Goal: Task Accomplishment & Management: Manage account settings

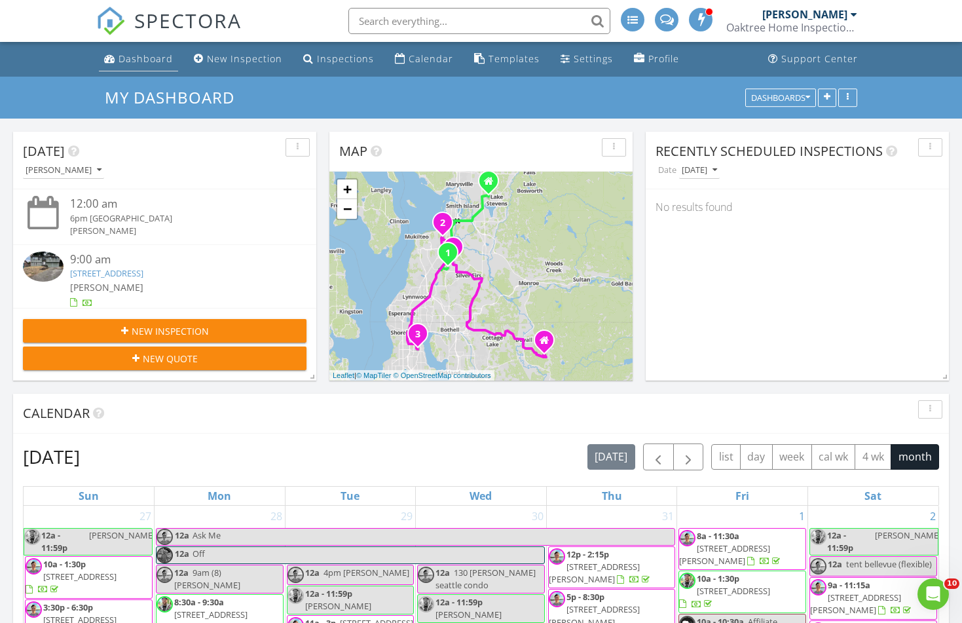
click at [152, 67] on link "Dashboard" at bounding box center [138, 59] width 79 height 24
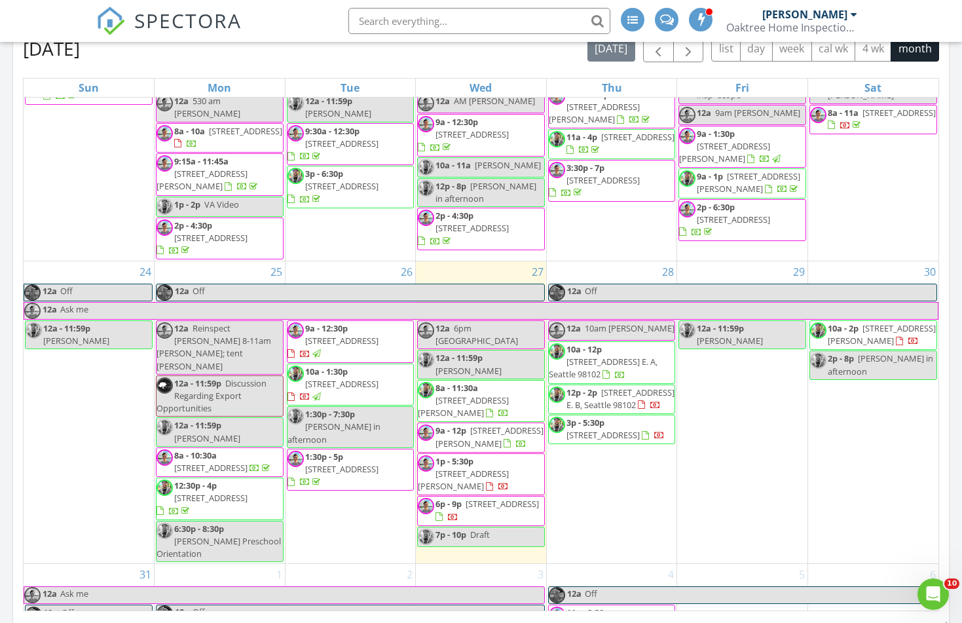
scroll to position [948, 0]
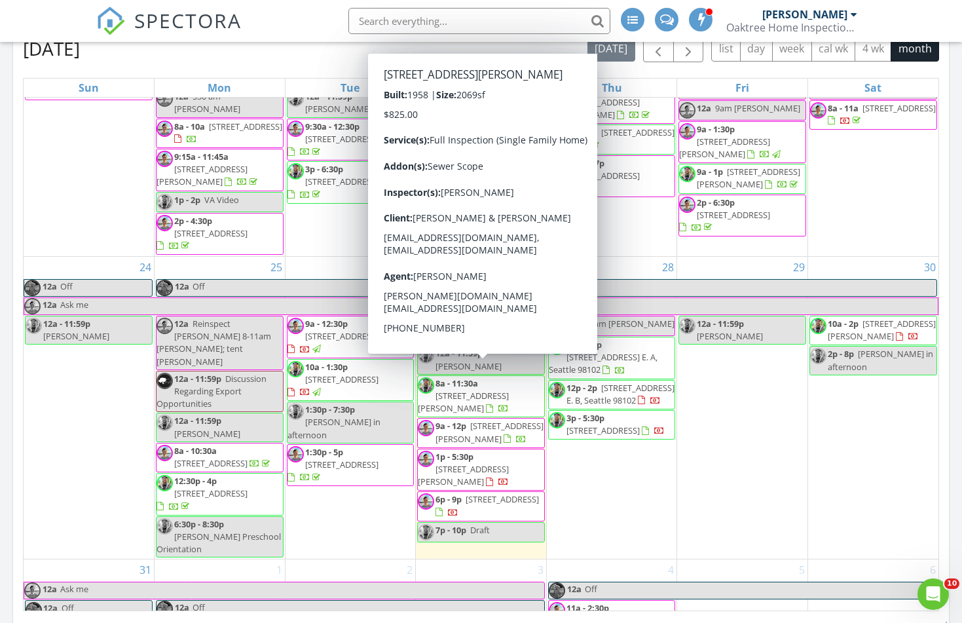
click at [578, 410] on div "28 12a Off 12a 10am christy 10a - 12p 2357 Yale Ave. E. A, Seattle 98102 12p - …" at bounding box center [612, 408] width 130 height 302
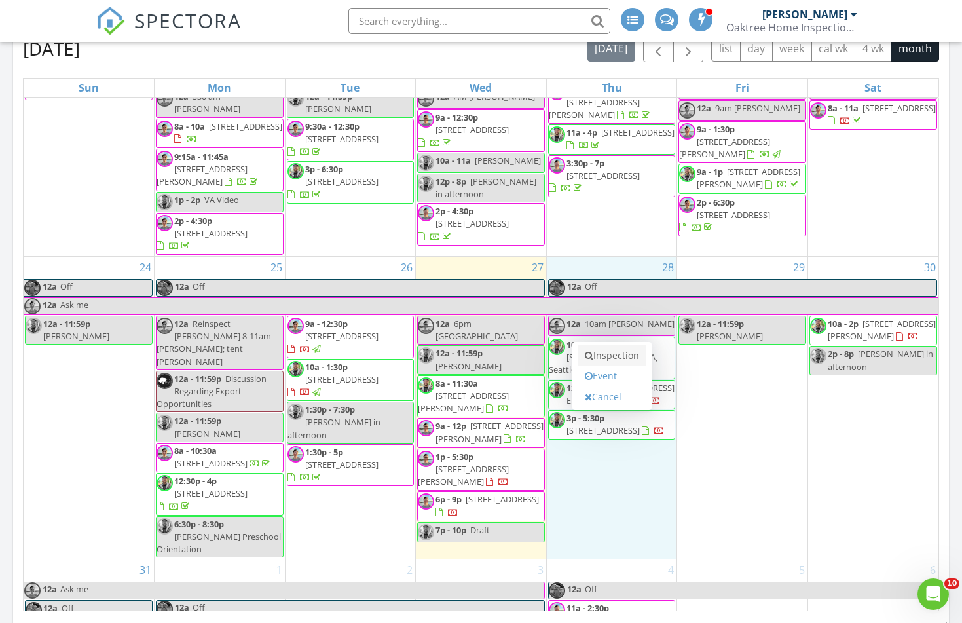
click at [629, 361] on link "Inspection" at bounding box center [611, 355] width 67 height 21
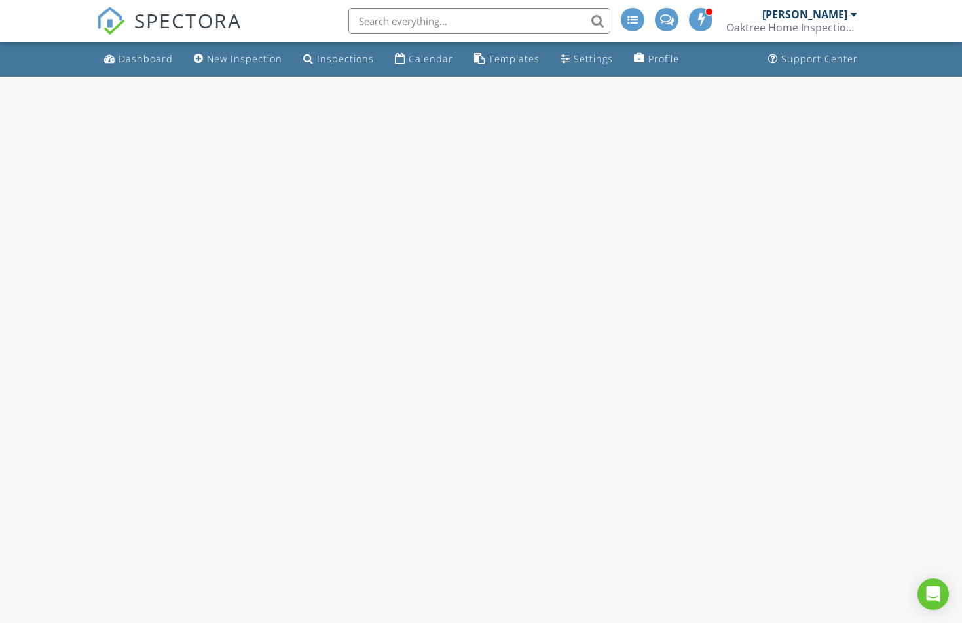
select select "7"
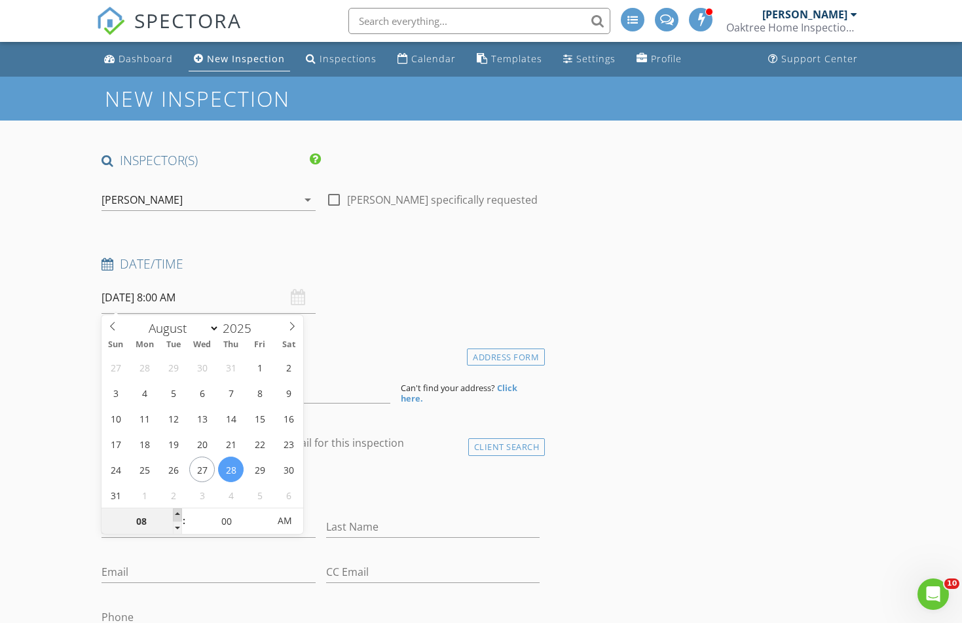
click at [177, 513] on span at bounding box center [177, 514] width 9 height 13
type input "09"
type input "08/28/2025 9:00 AM"
click at [177, 513] on span at bounding box center [177, 514] width 9 height 13
type input "10"
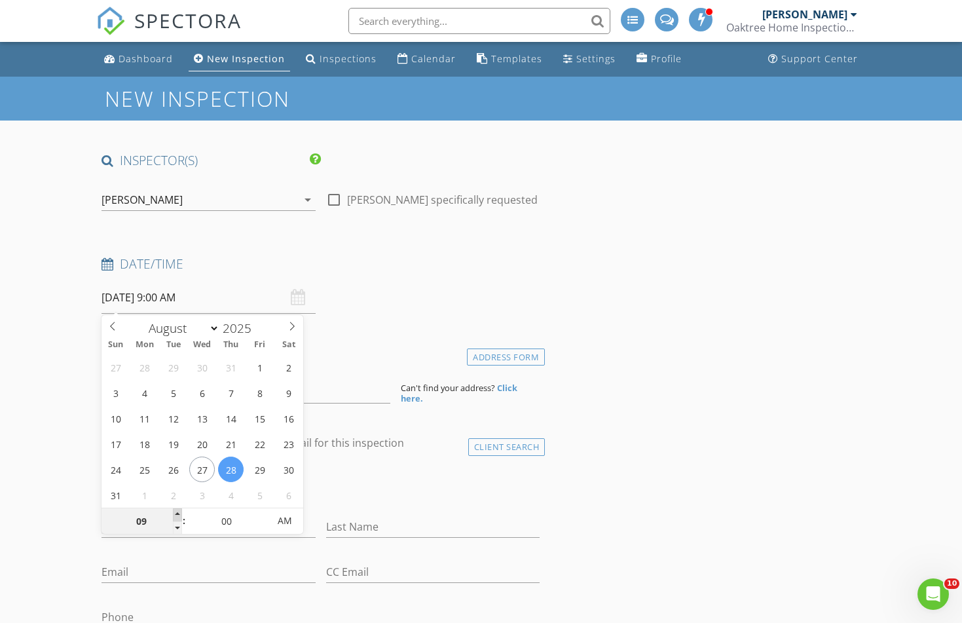
type input "[DATE] 10:00 AM"
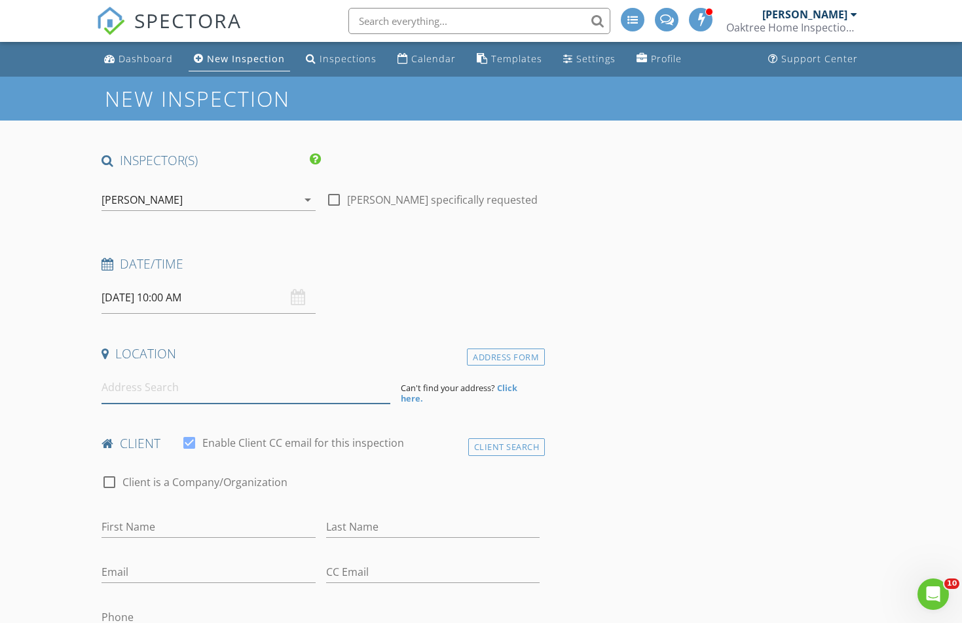
click at [231, 386] on input at bounding box center [245, 387] width 289 height 32
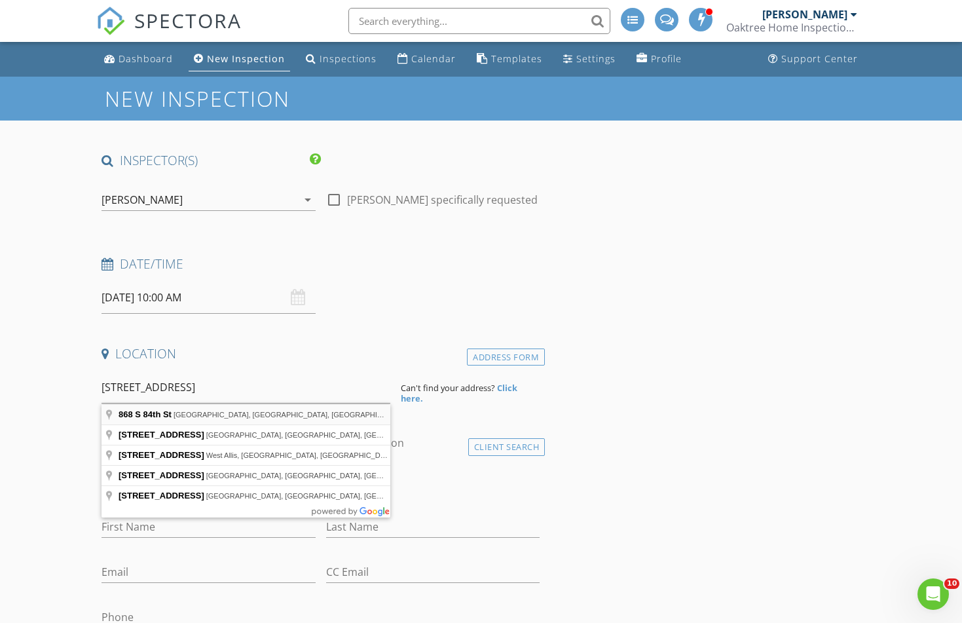
type input "868 S 84th St, Tacoma, WA, USA"
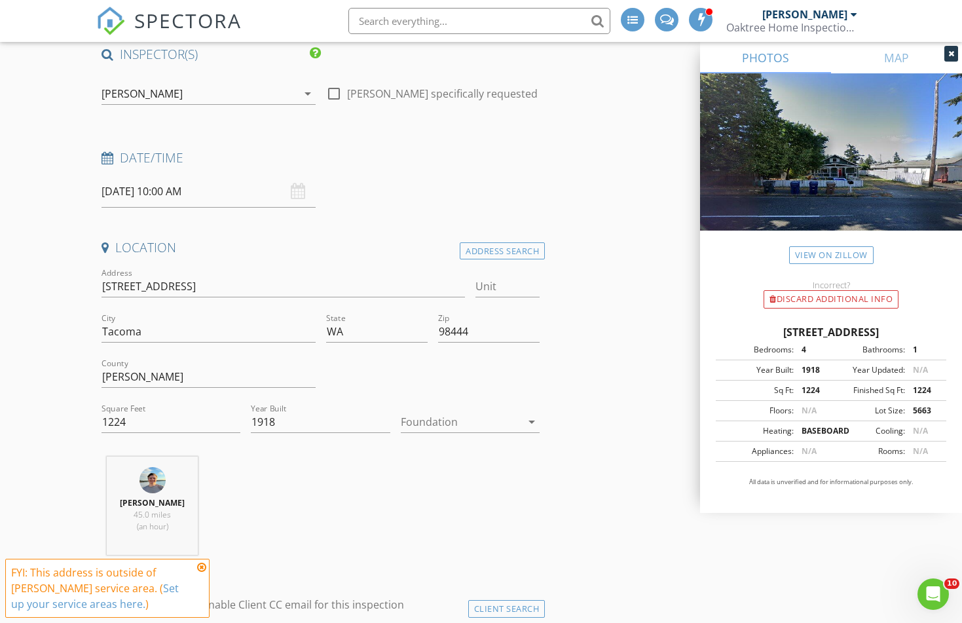
scroll to position [113, 0]
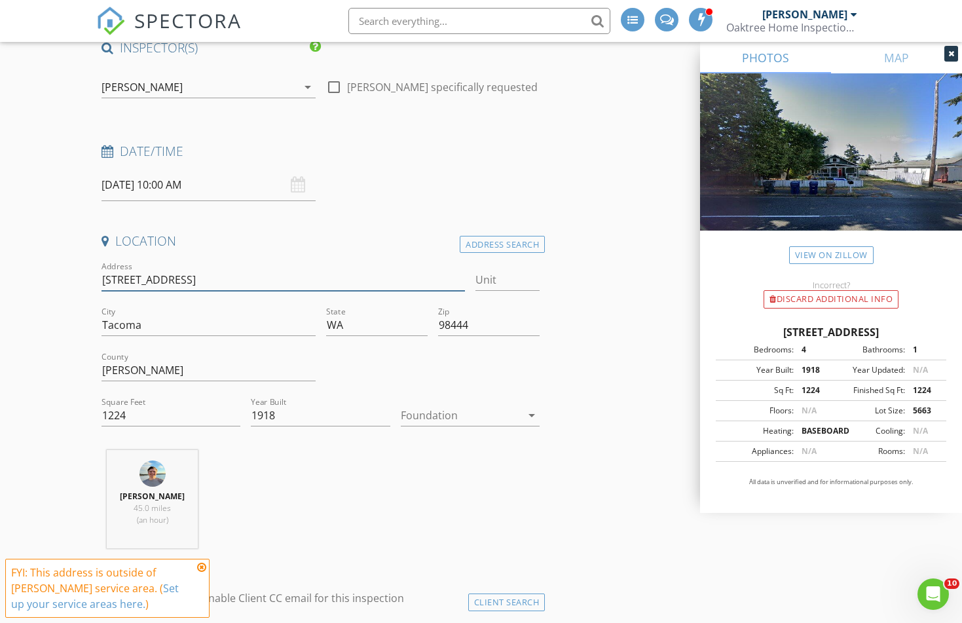
click at [197, 270] on input "868 S 84th St" at bounding box center [282, 280] width 363 height 22
click at [167, 425] on input "1224" at bounding box center [170, 416] width 139 height 22
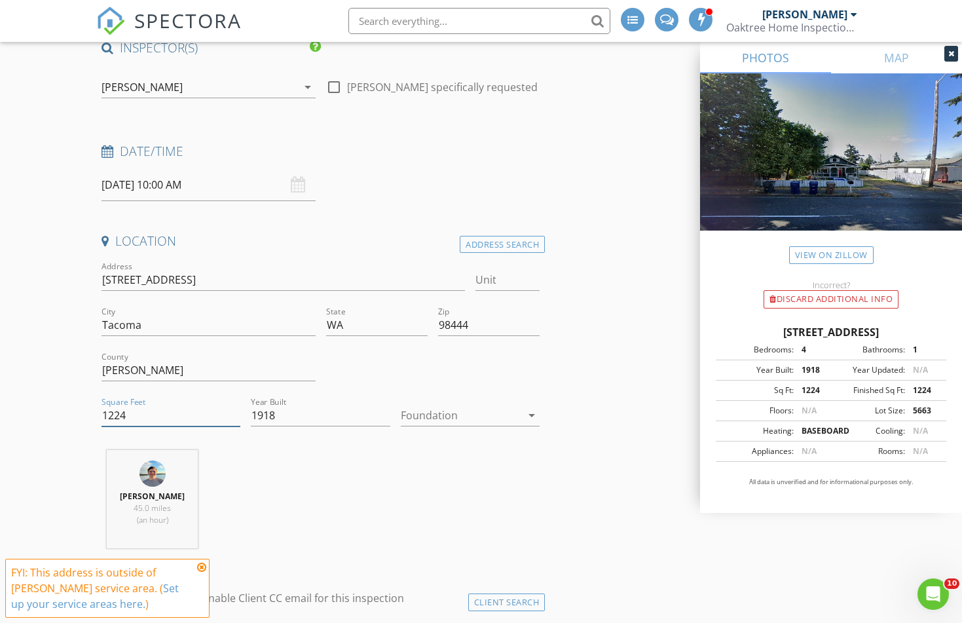
click at [167, 425] on input "1224" at bounding box center [170, 416] width 139 height 22
type input "1680"
click at [274, 551] on div "Cody Christiansen 45.0 miles (an hour)" at bounding box center [320, 504] width 449 height 109
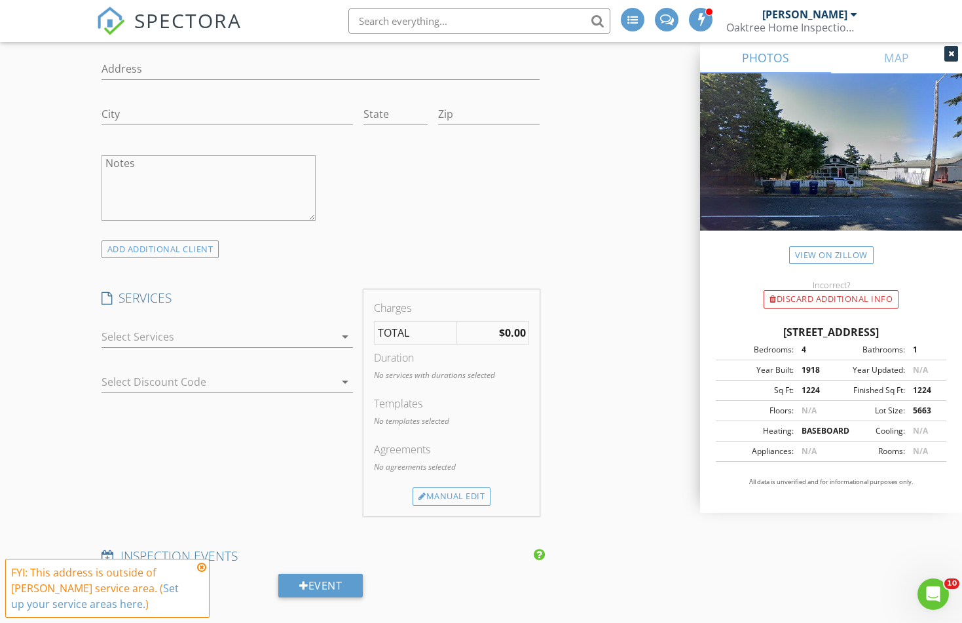
scroll to position [881, 0]
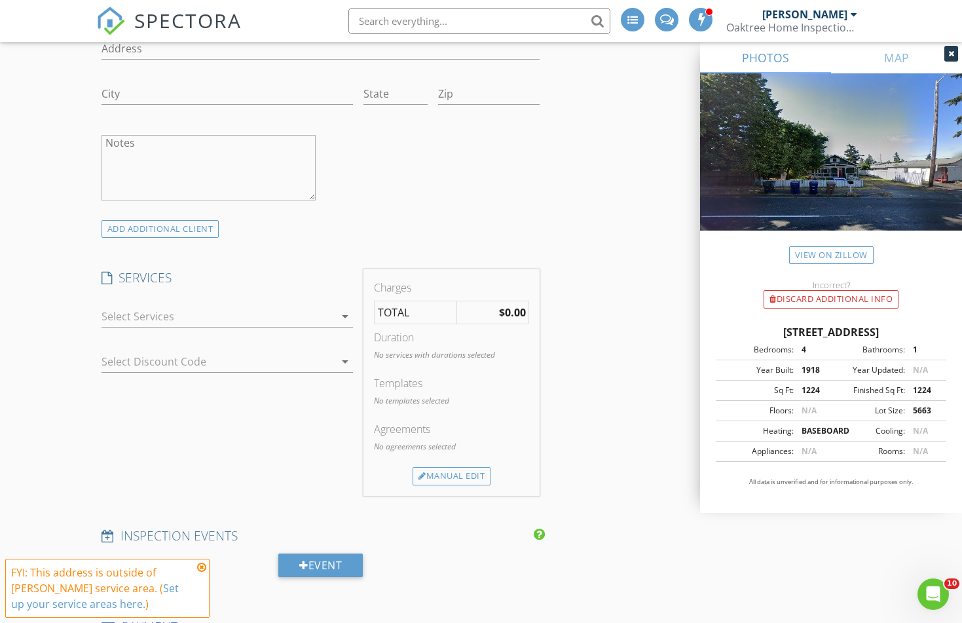
click at [117, 326] on div at bounding box center [217, 316] width 233 height 21
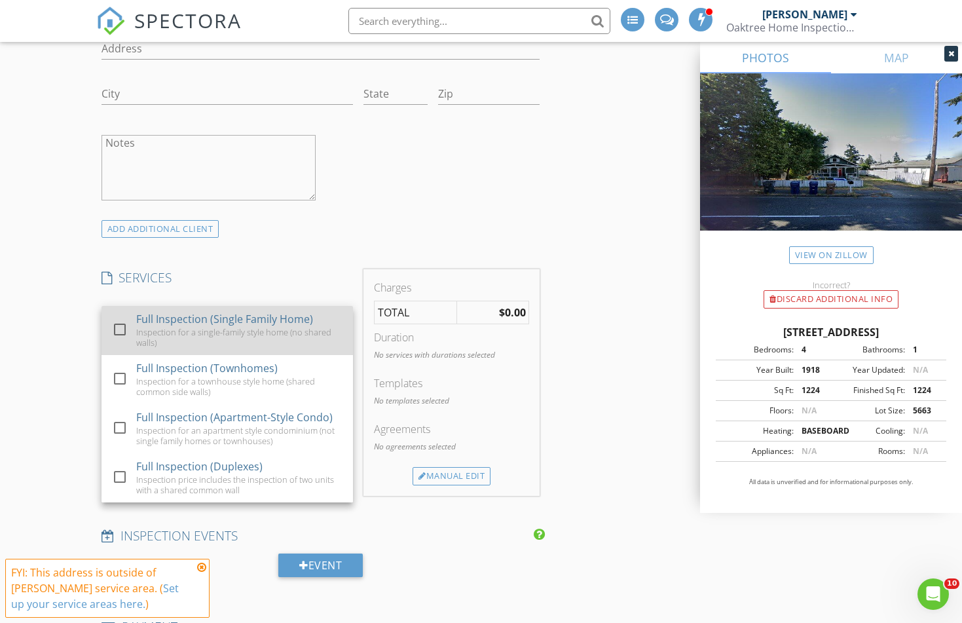
click at [138, 339] on div "Inspection for a single-family style home (no shared walls)" at bounding box center [239, 337] width 206 height 21
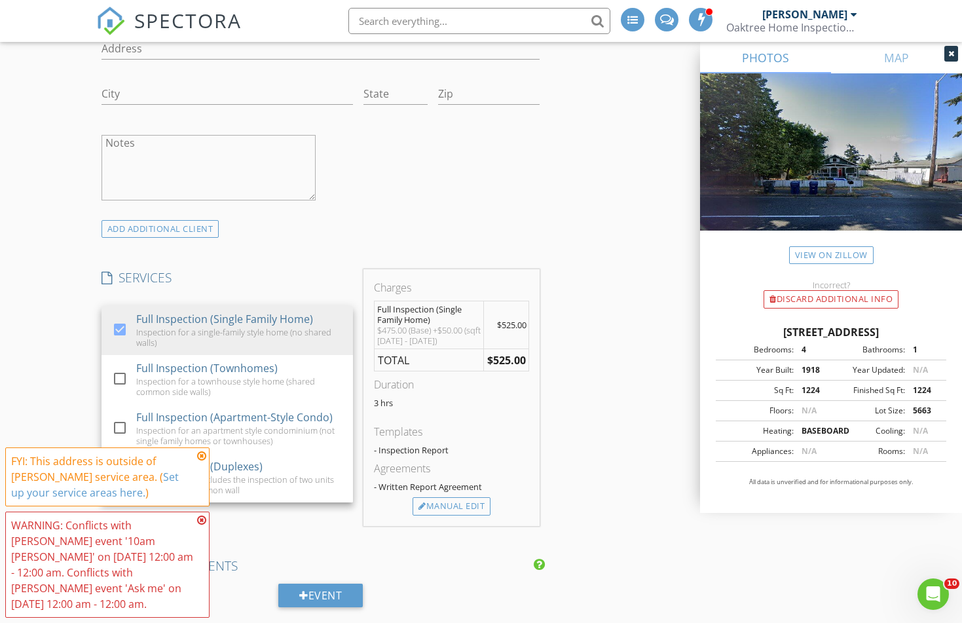
click at [84, 257] on div "New Inspection INSPECTOR(S) check_box Cody Christiansen PRIMARY check_box_outli…" at bounding box center [481, 412] width 962 height 2434
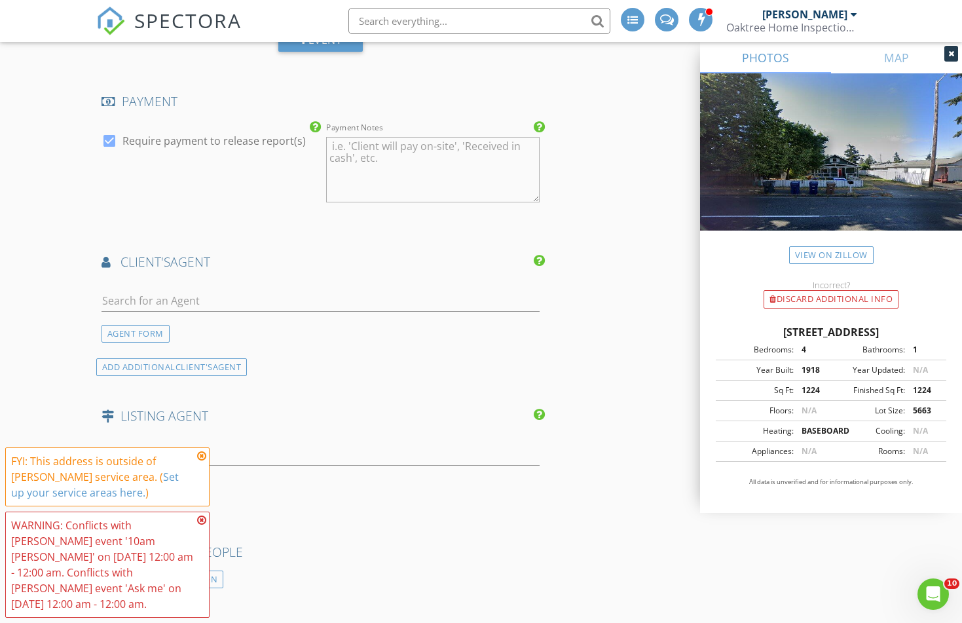
scroll to position [1453, 0]
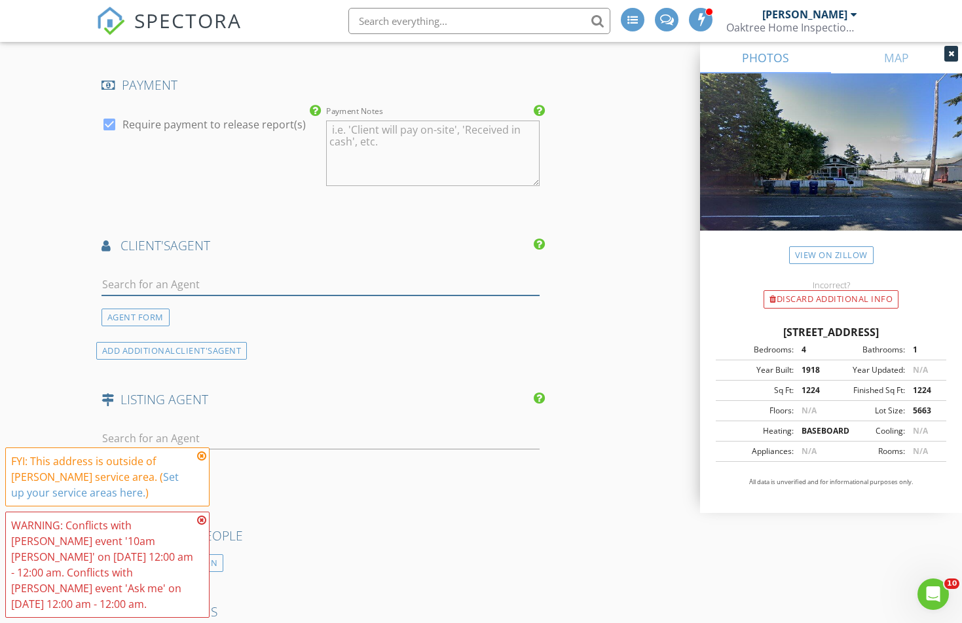
click at [380, 289] on input "text" at bounding box center [320, 285] width 439 height 22
type input "f"
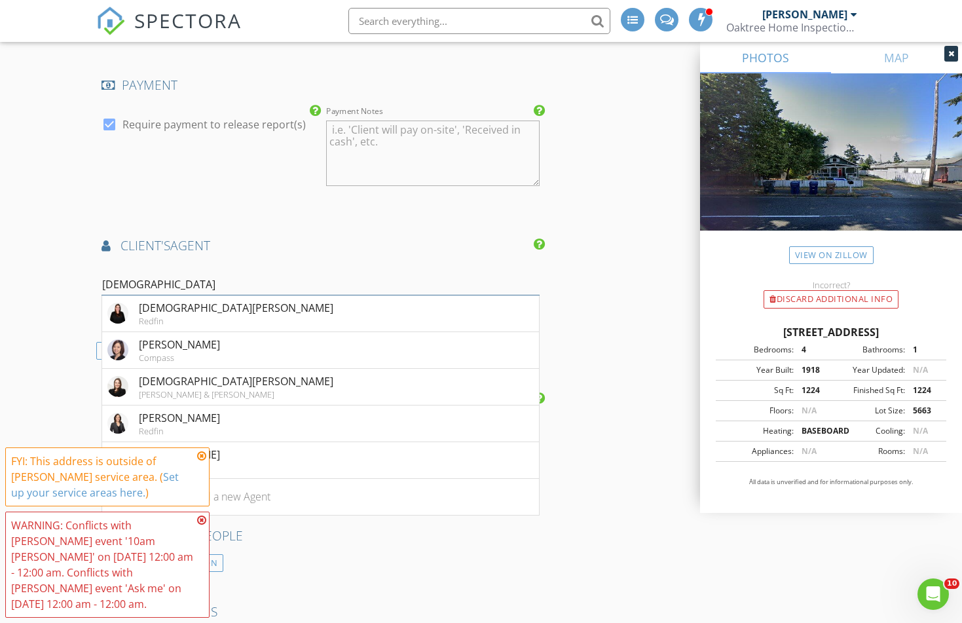
type input "christi"
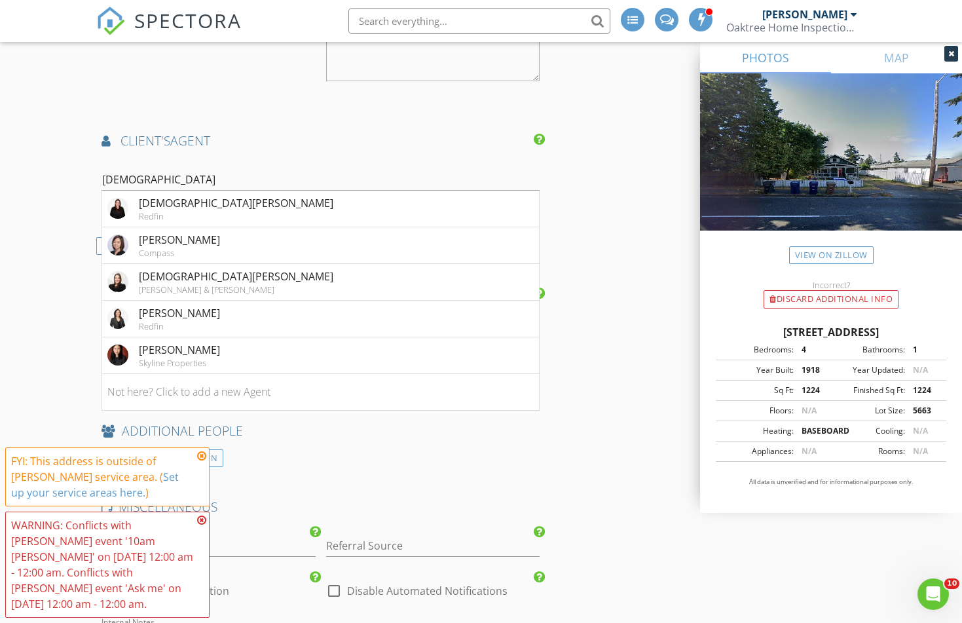
scroll to position [1562, 0]
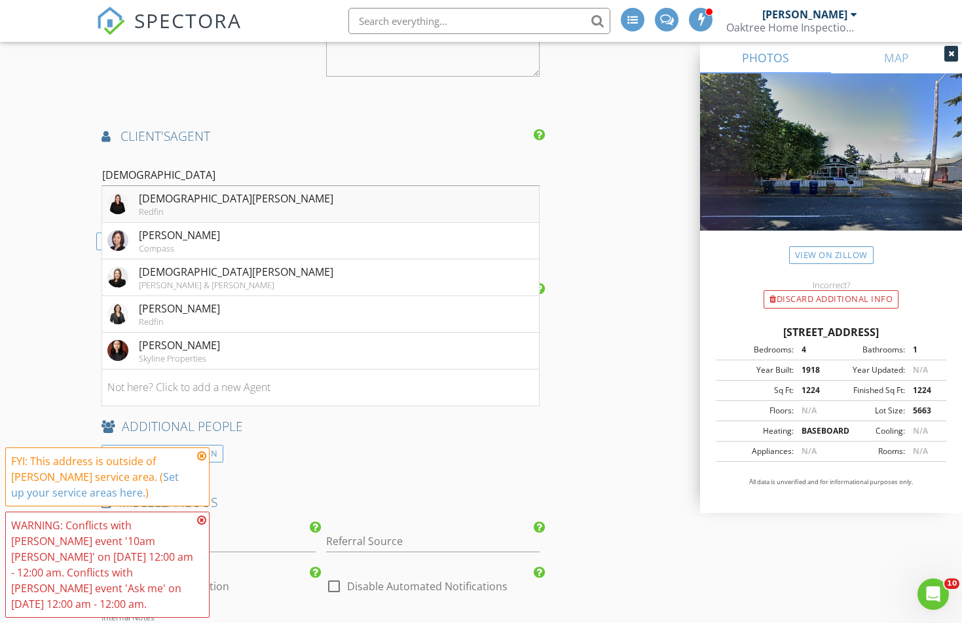
click at [336, 217] on li "Christi Fiedler Redfin" at bounding box center [320, 204] width 437 height 37
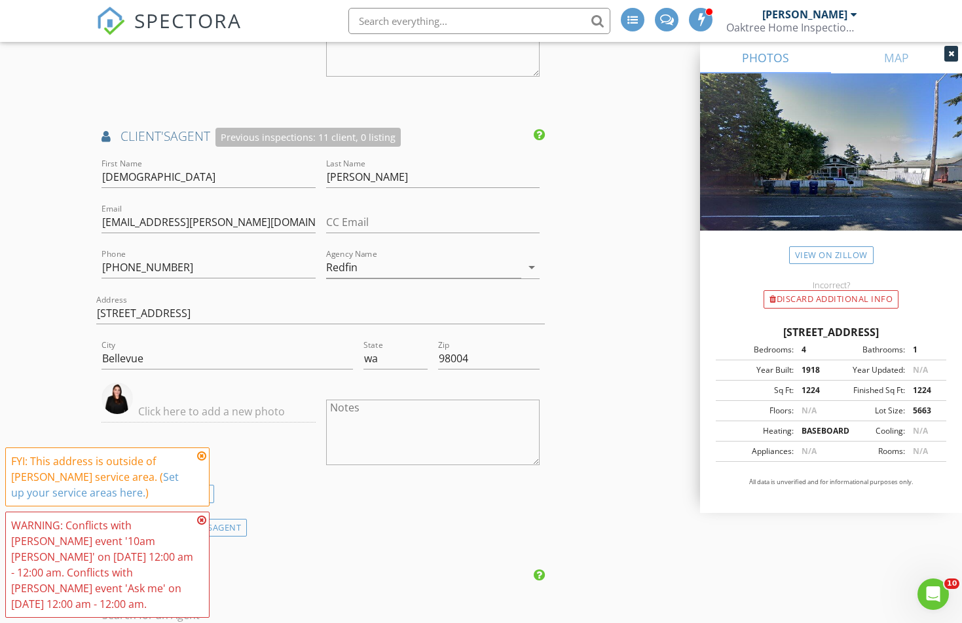
click at [199, 454] on icon at bounding box center [201, 456] width 9 height 10
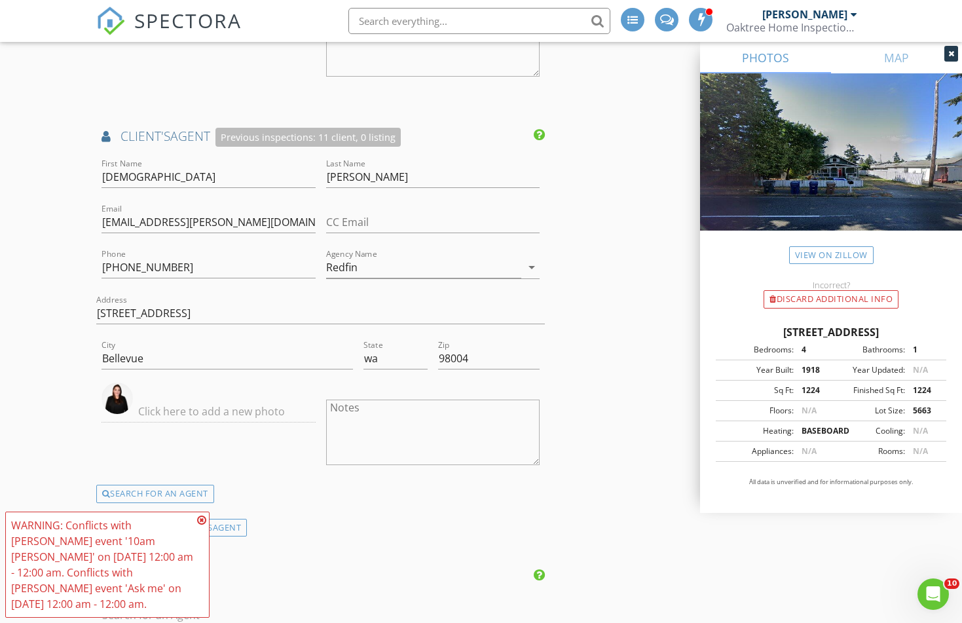
click at [202, 521] on icon at bounding box center [201, 520] width 9 height 10
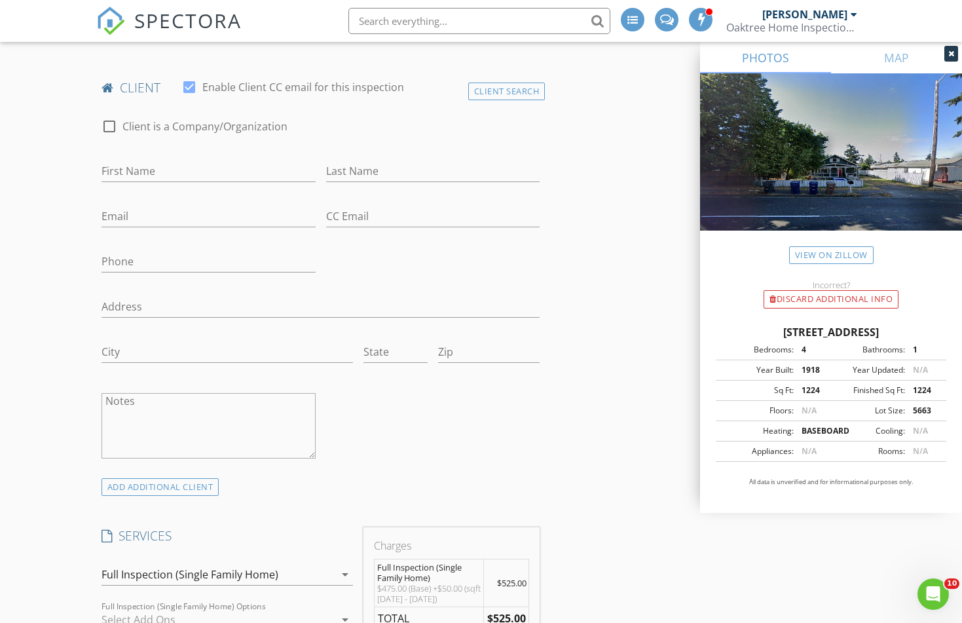
scroll to position [633, 0]
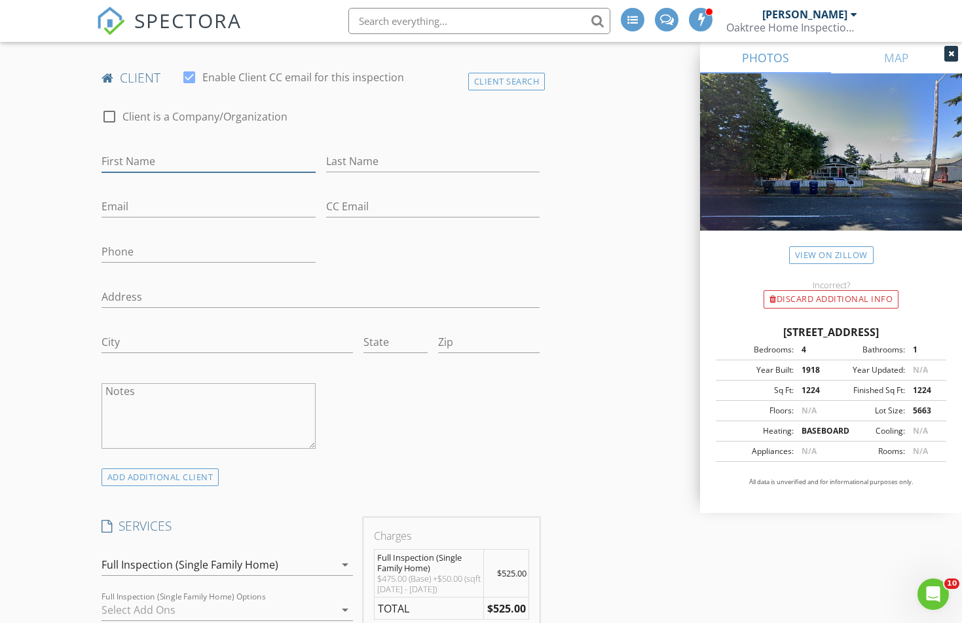
click at [229, 172] on input "First Name" at bounding box center [208, 162] width 214 height 22
type input "Freddie"
type input "Zuniga"
paste input "freddiezuniga88@gmail.com"
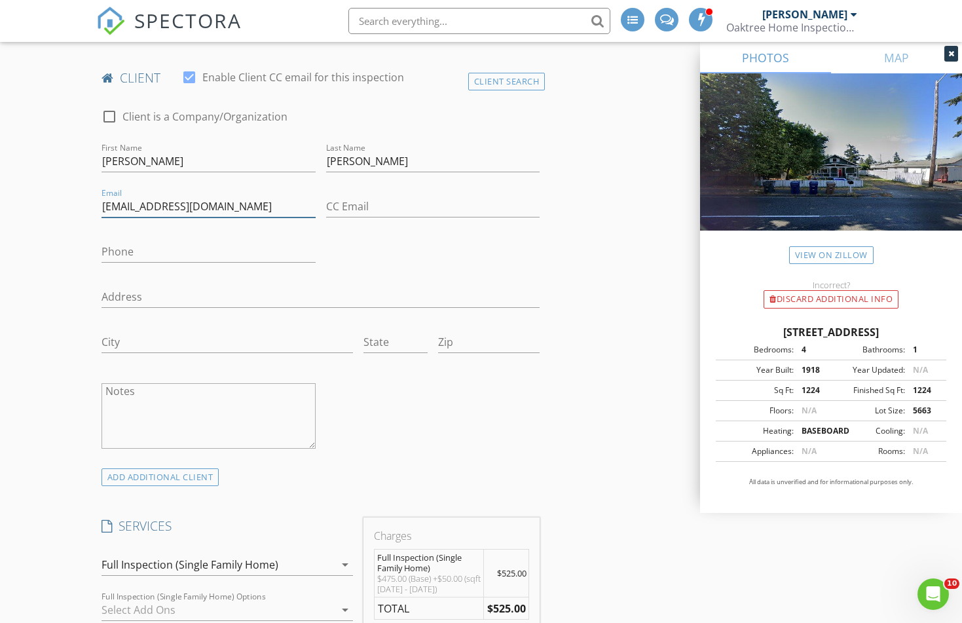
type input "freddiezuniga88@gmail.com"
click at [107, 263] on input "Phone" at bounding box center [208, 252] width 214 height 22
type input "425-931-0718"
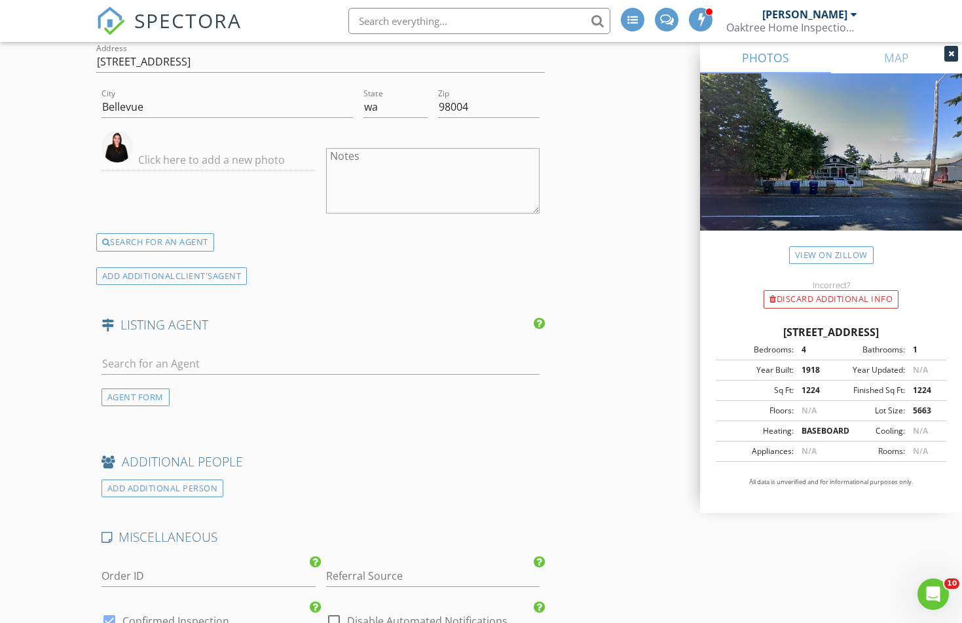
scroll to position [2185, 0]
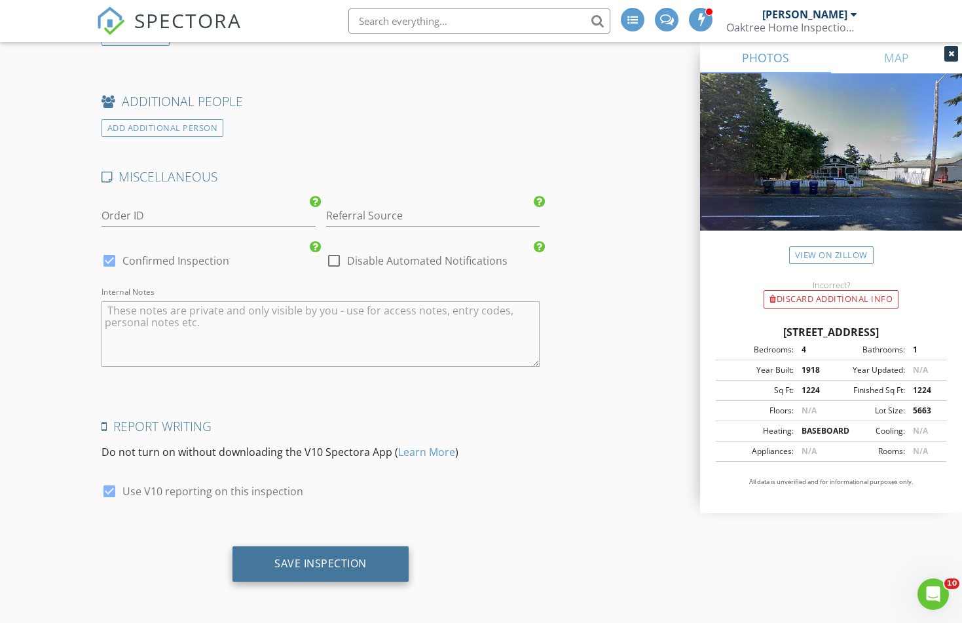
click at [348, 575] on div "Save Inspection" at bounding box center [320, 563] width 176 height 35
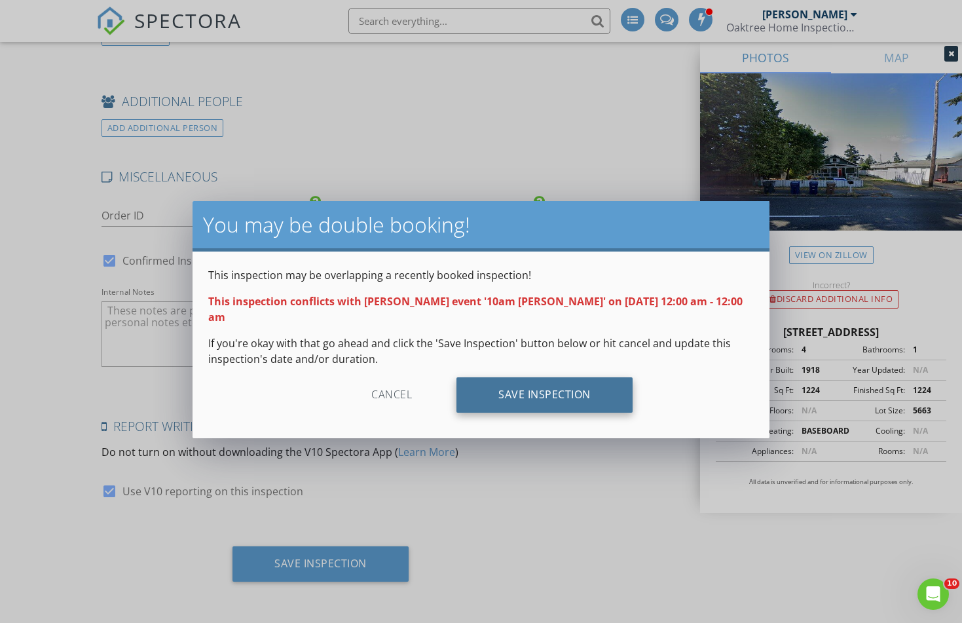
click at [571, 382] on div "Save Inspection" at bounding box center [544, 394] width 176 height 35
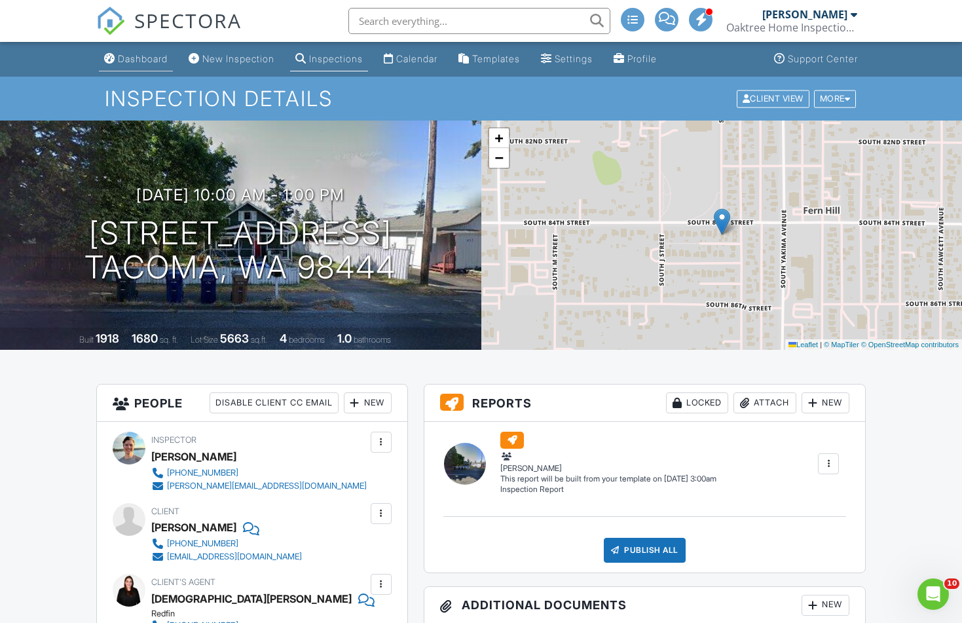
click at [160, 62] on div "Dashboard" at bounding box center [143, 58] width 50 height 11
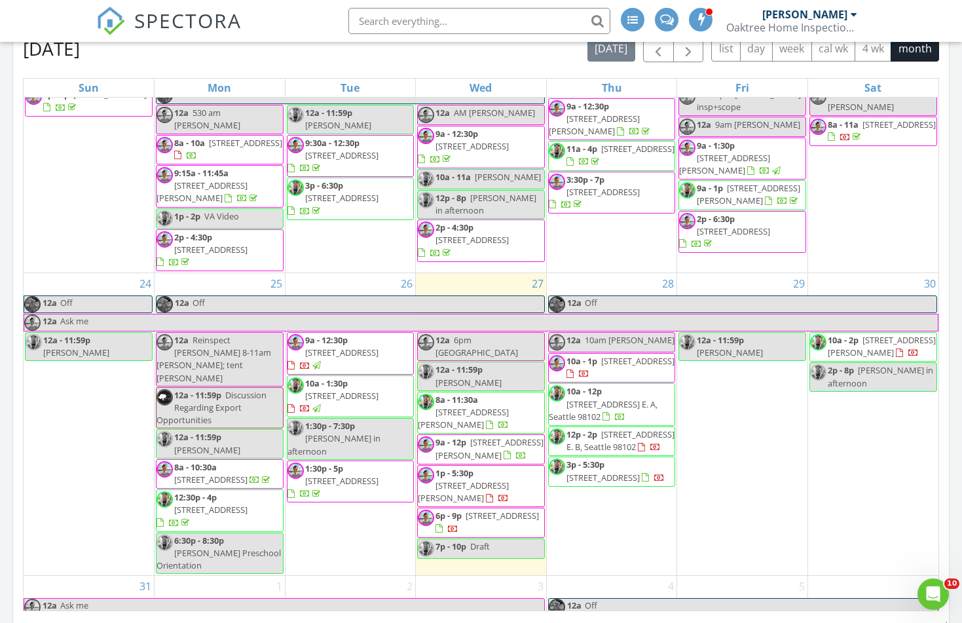
scroll to position [948, 0]
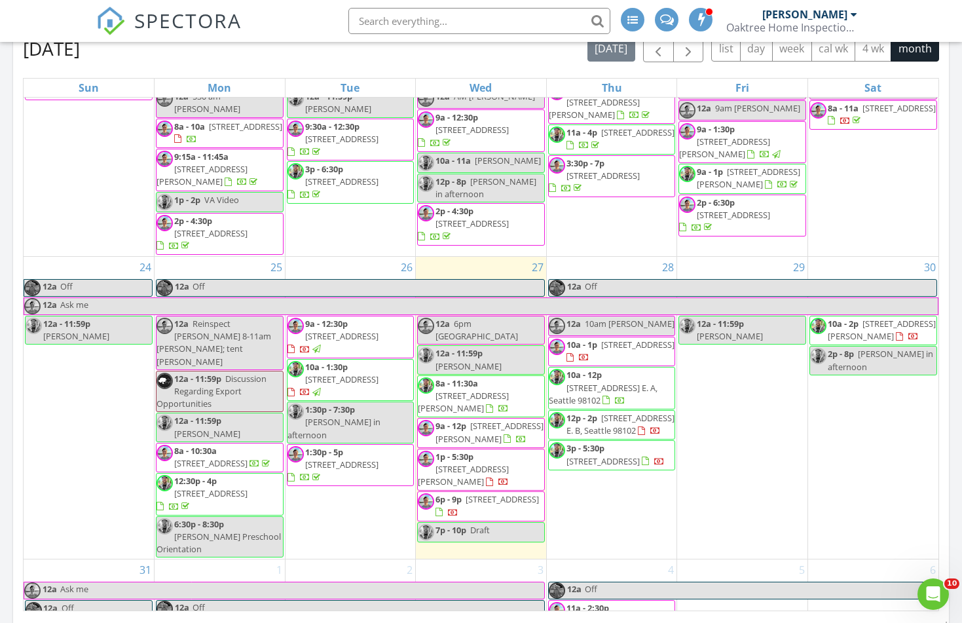
click at [202, 28] on span "SPECTORA" at bounding box center [187, 21] width 107 height 28
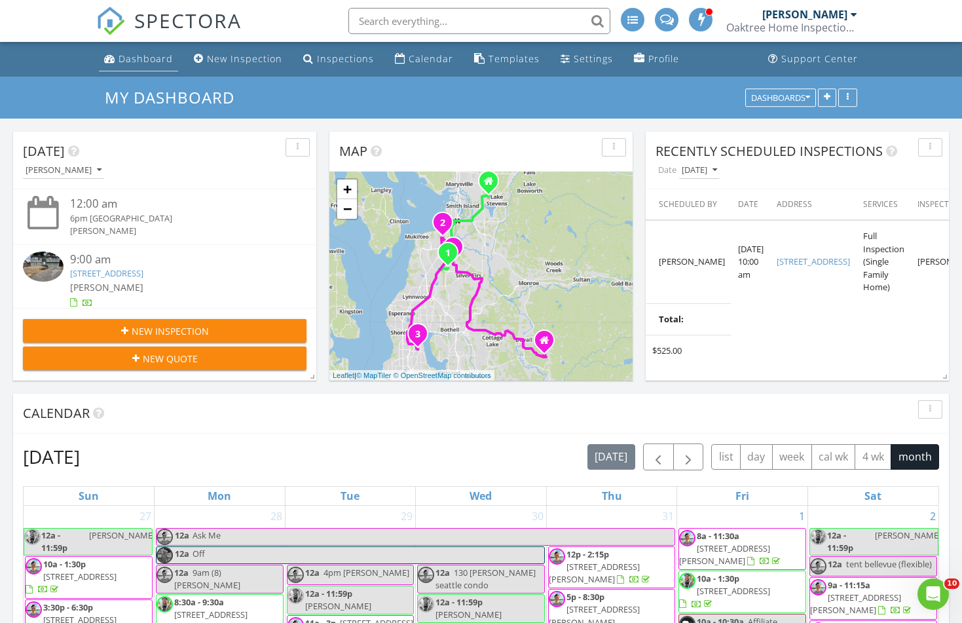
click at [174, 62] on link "Dashboard" at bounding box center [138, 59] width 79 height 24
click at [143, 278] on link "[STREET_ADDRESS]" at bounding box center [106, 273] width 73 height 12
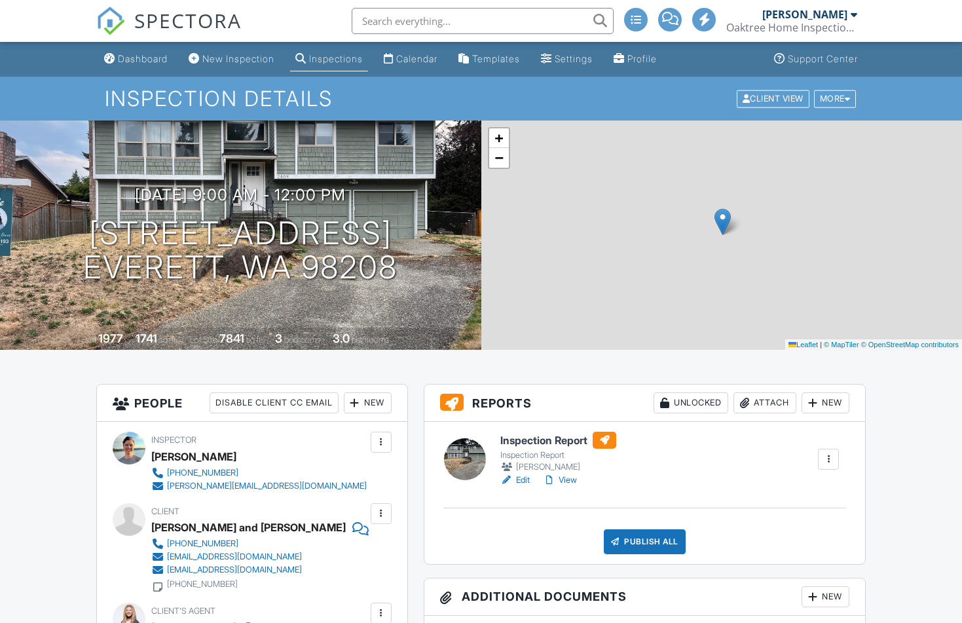
click at [523, 480] on link "Edit" at bounding box center [514, 479] width 29 height 13
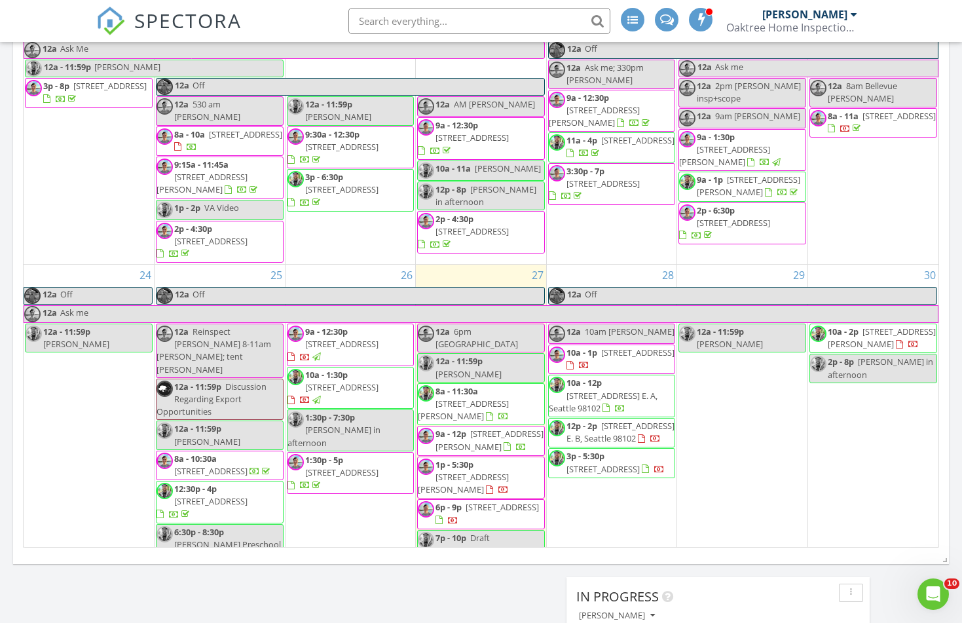
scroll to position [878, 0]
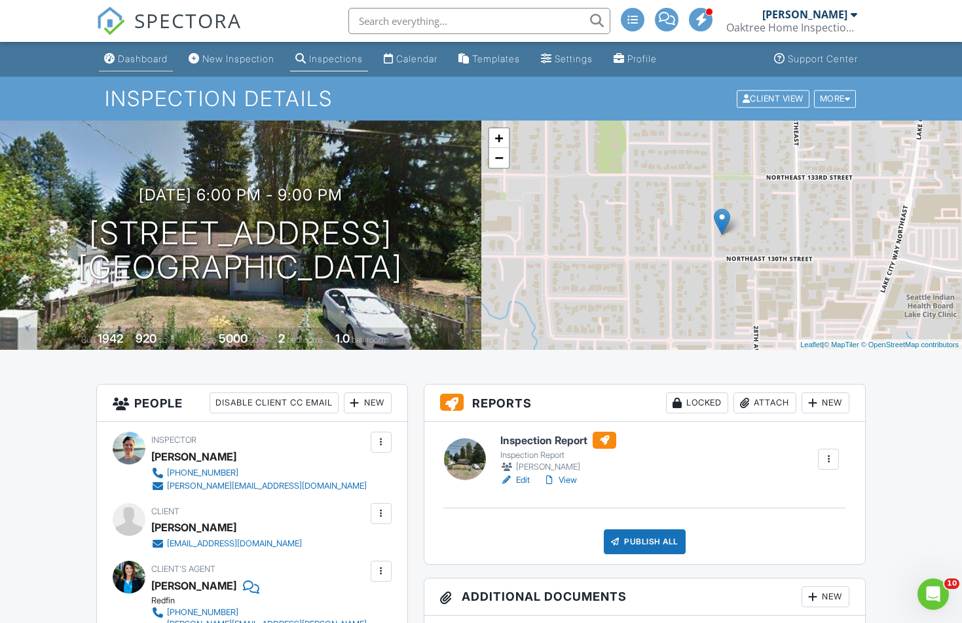
click at [136, 65] on link "Dashboard" at bounding box center [136, 59] width 74 height 24
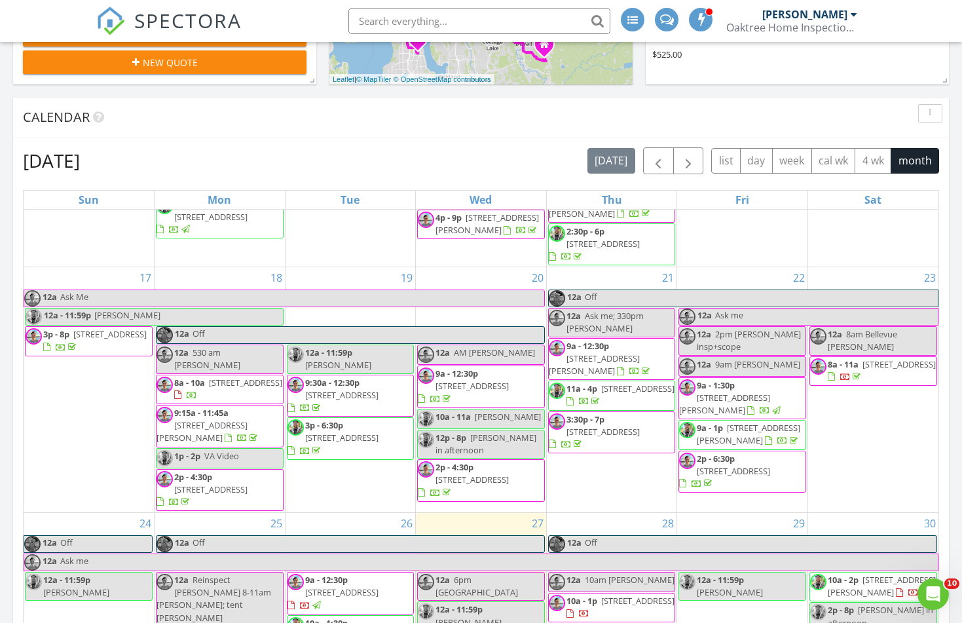
scroll to position [948, 0]
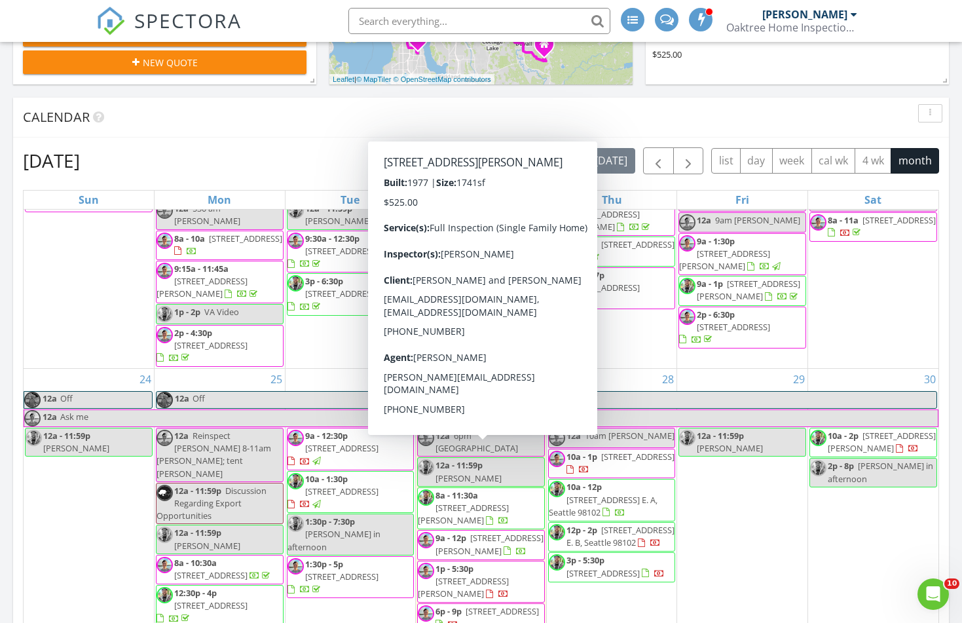
click at [534, 532] on span "2809 112th Pl SE, Everett 98208" at bounding box center [489, 544] width 108 height 24
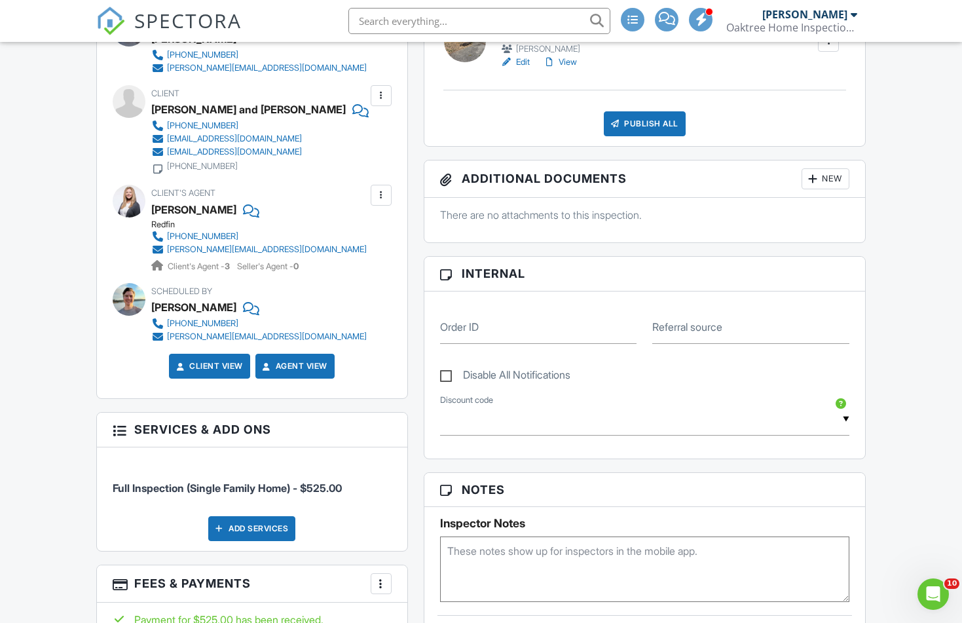
scroll to position [419, 0]
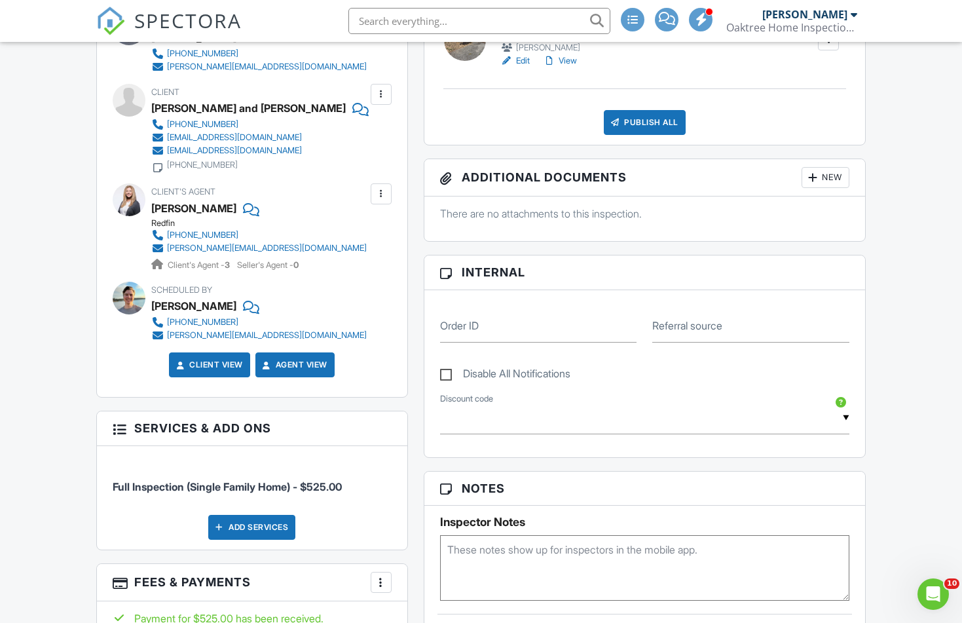
click at [278, 528] on div "Add Services" at bounding box center [251, 527] width 87 height 25
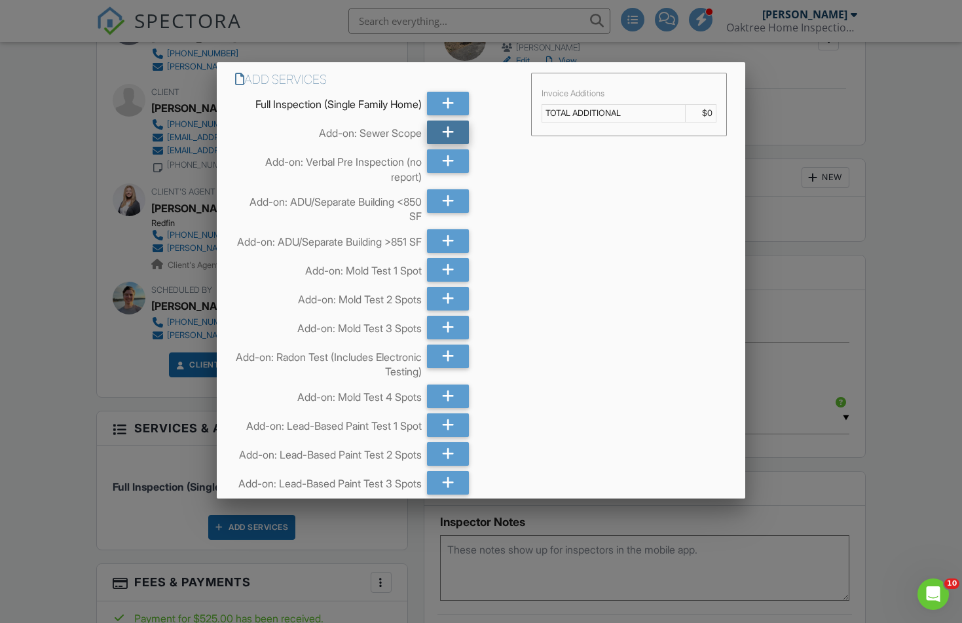
click at [457, 128] on div at bounding box center [447, 132] width 41 height 24
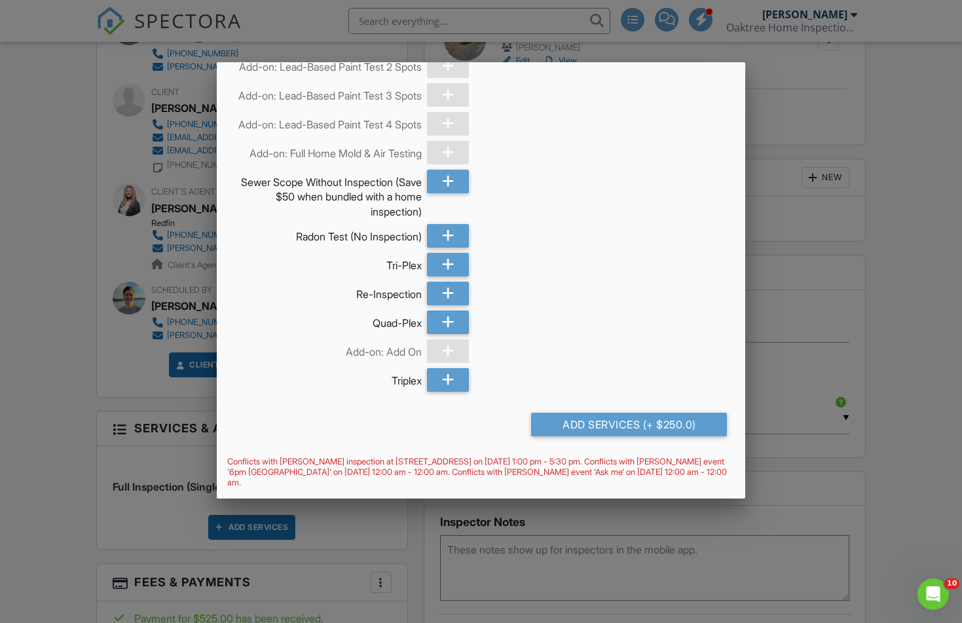
scroll to position [2160, 0]
click at [650, 428] on div "Add Services (+ $250.0)" at bounding box center [629, 425] width 196 height 24
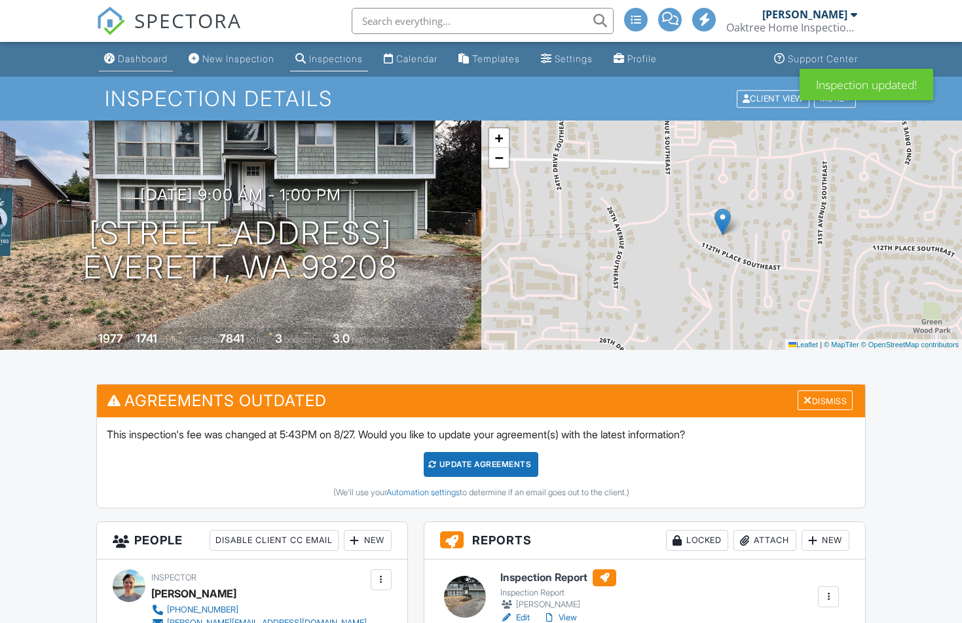
click at [148, 58] on div "Dashboard" at bounding box center [143, 58] width 50 height 11
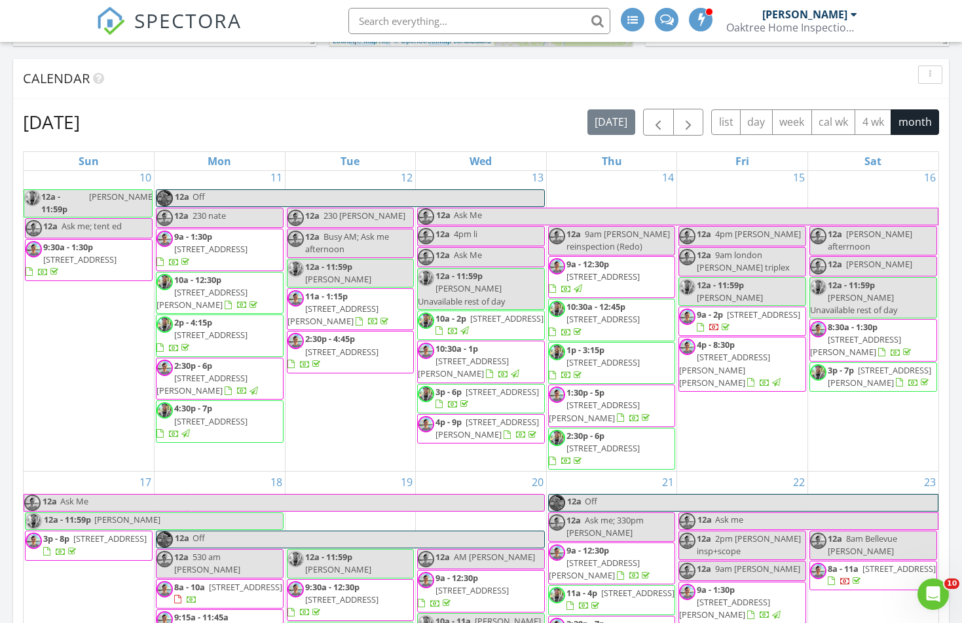
scroll to position [948, 0]
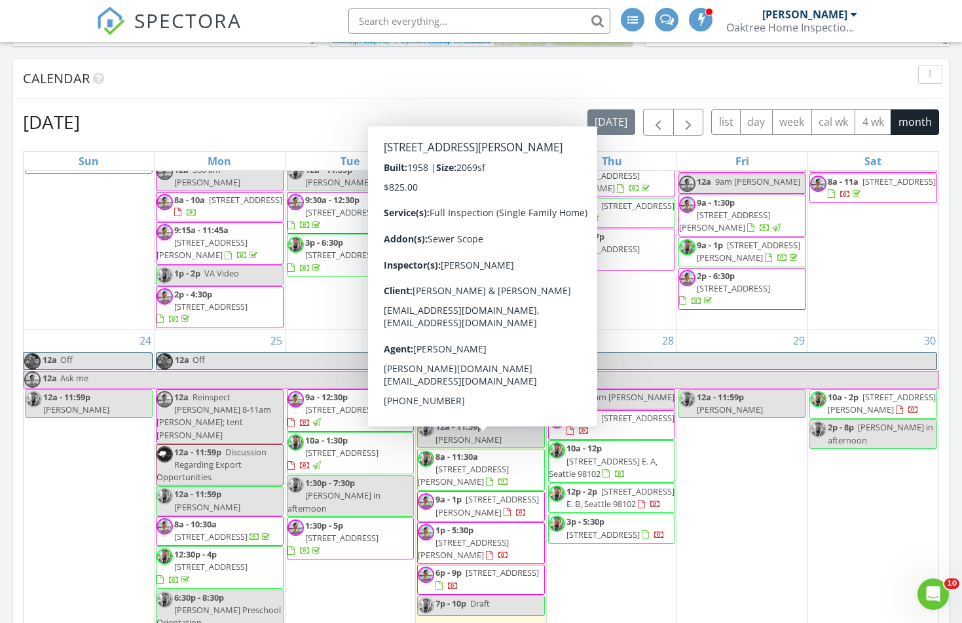
click at [520, 524] on span "1p - 5:30p 411 58th St SE, Everett 98203" at bounding box center [481, 543] width 126 height 39
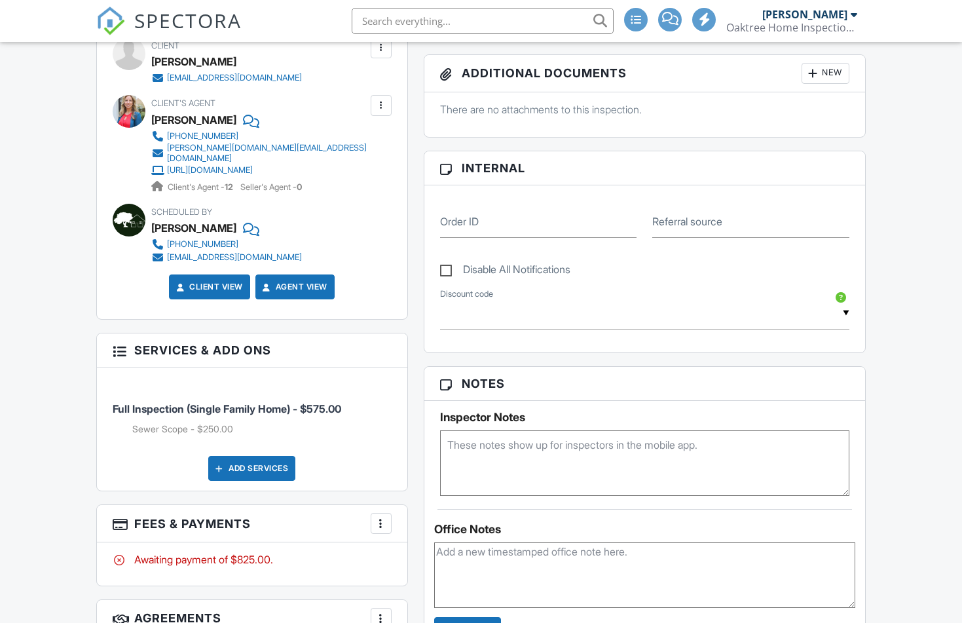
scroll to position [664, 0]
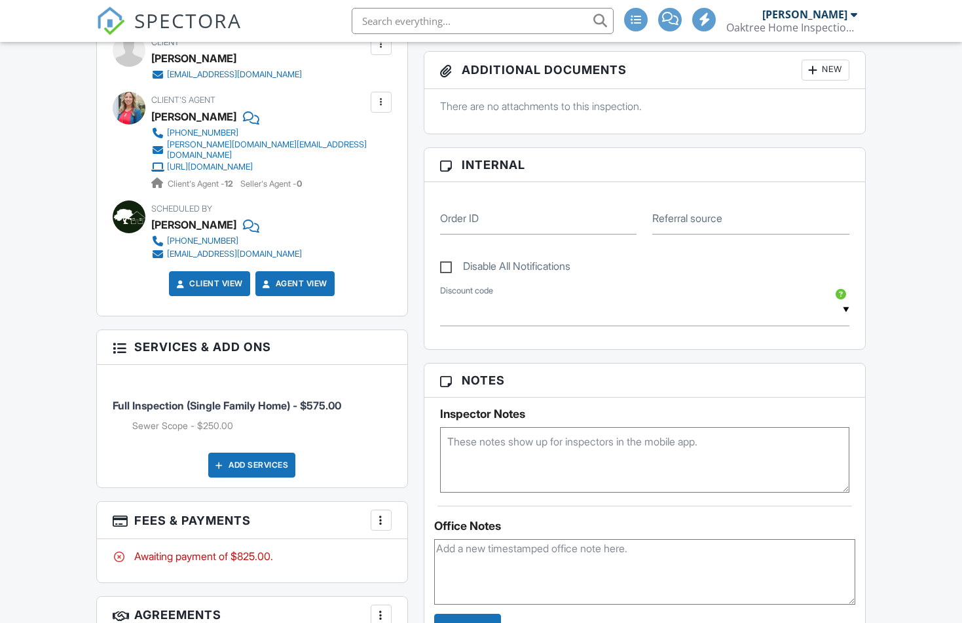
click at [379, 526] on div at bounding box center [381, 519] width 13 height 13
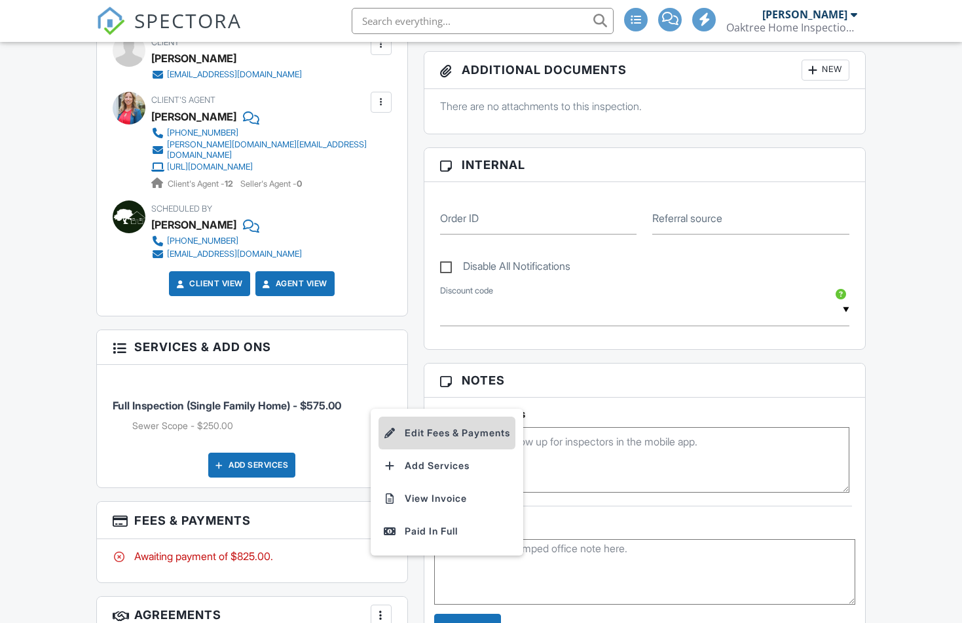
click at [464, 439] on li "Edit Fees & Payments" at bounding box center [446, 432] width 137 height 33
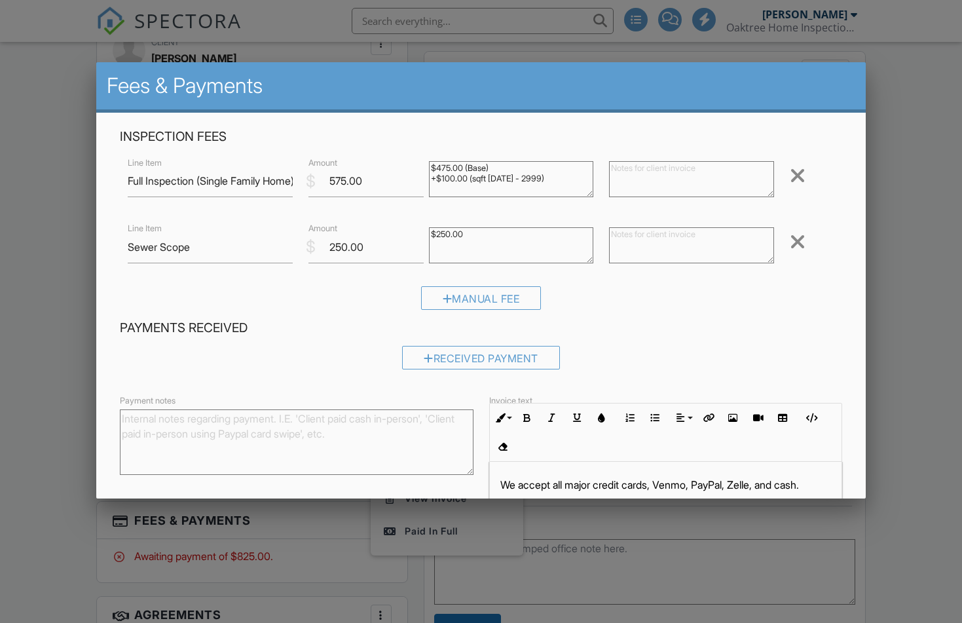
click at [802, 242] on div at bounding box center [798, 241] width 16 height 21
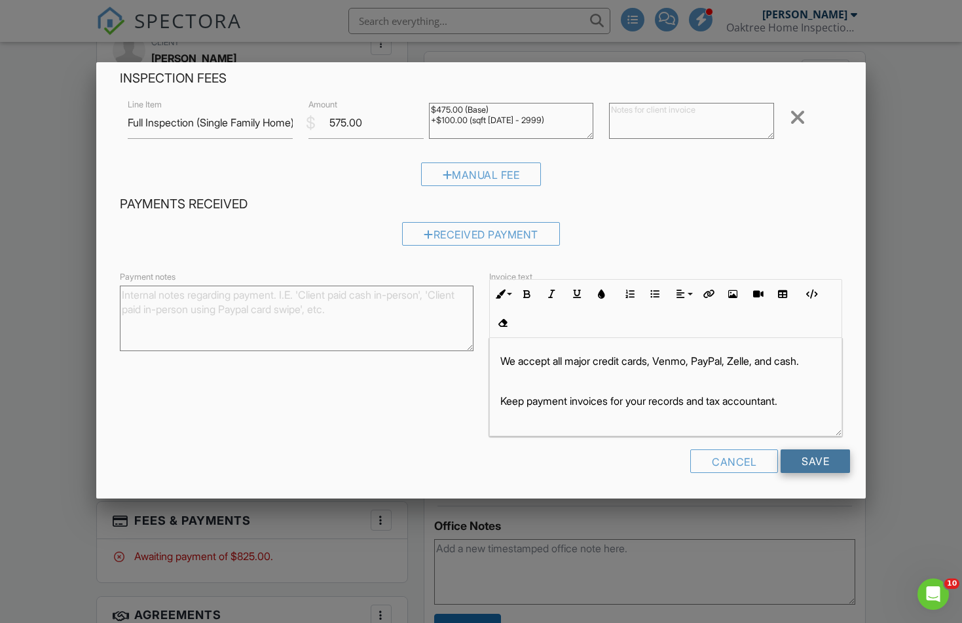
scroll to position [0, 0]
click at [818, 468] on input "Save" at bounding box center [815, 461] width 69 height 24
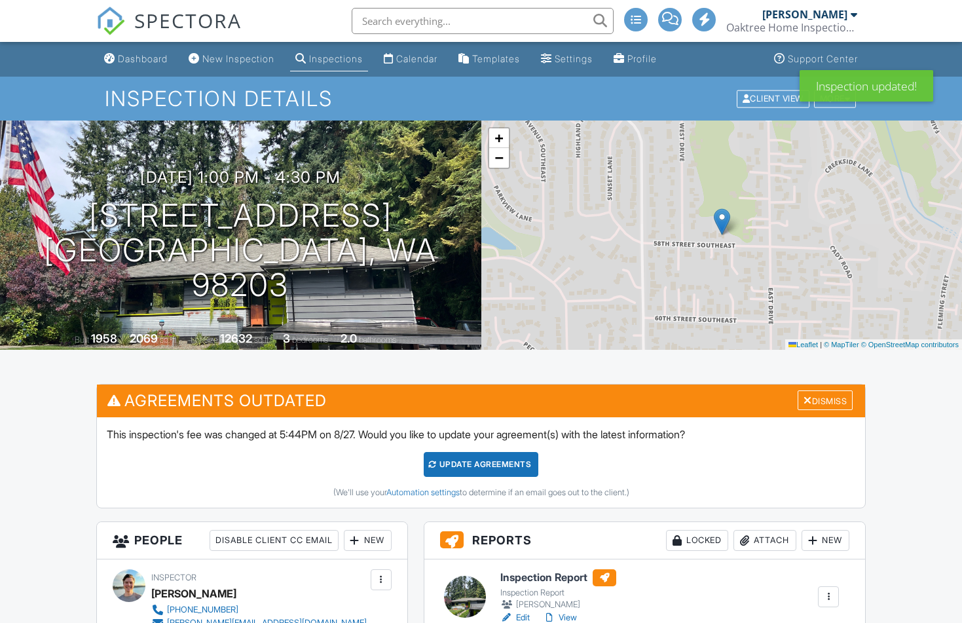
click at [508, 467] on div "Update Agreements" at bounding box center [481, 464] width 115 height 25
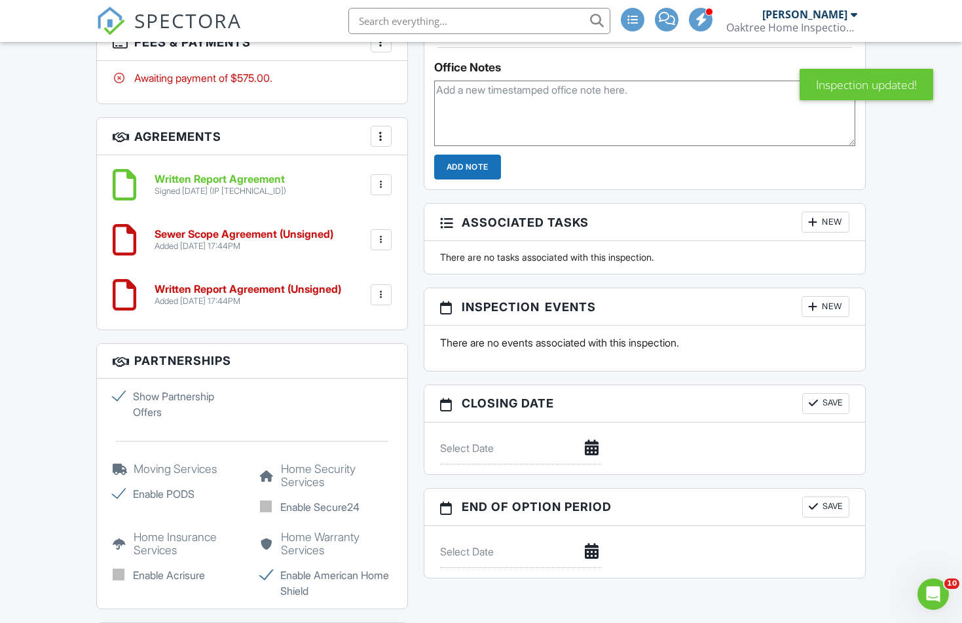
click at [376, 246] on div at bounding box center [381, 239] width 13 height 13
click at [363, 355] on li "Delete" at bounding box center [346, 341] width 75 height 33
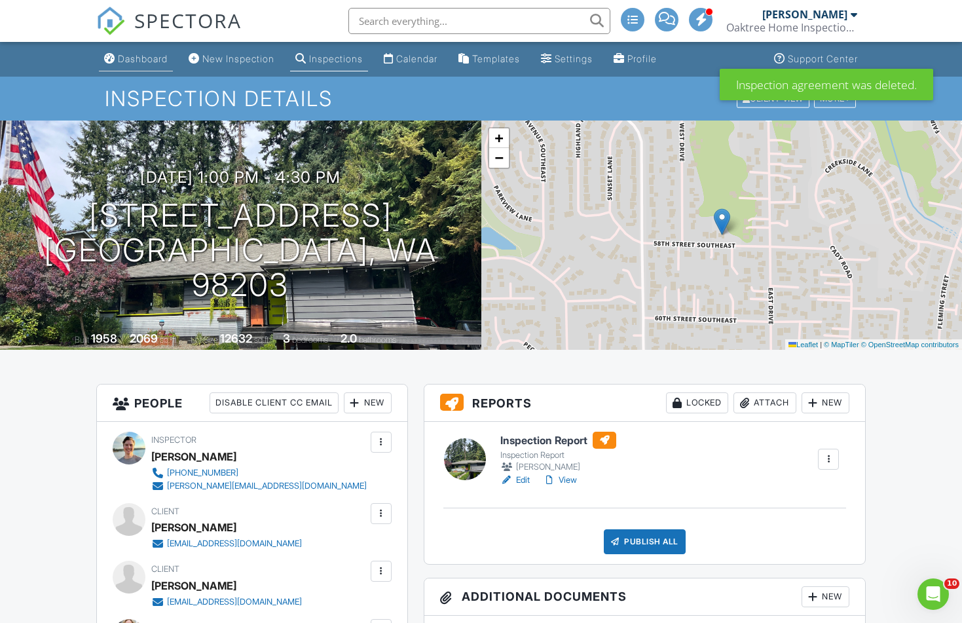
click at [156, 59] on div "Dashboard" at bounding box center [143, 58] width 50 height 11
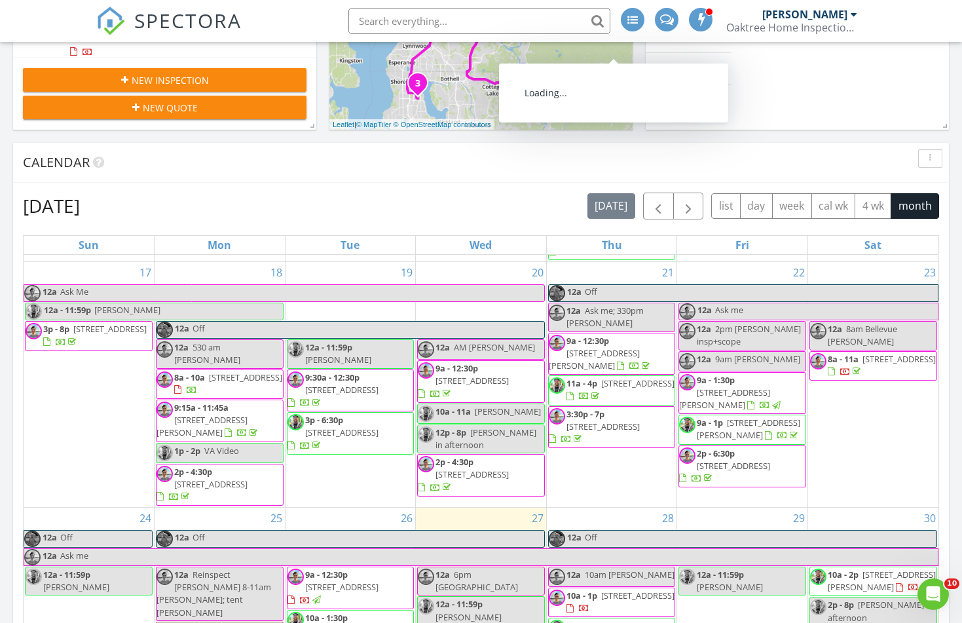
scroll to position [864, 0]
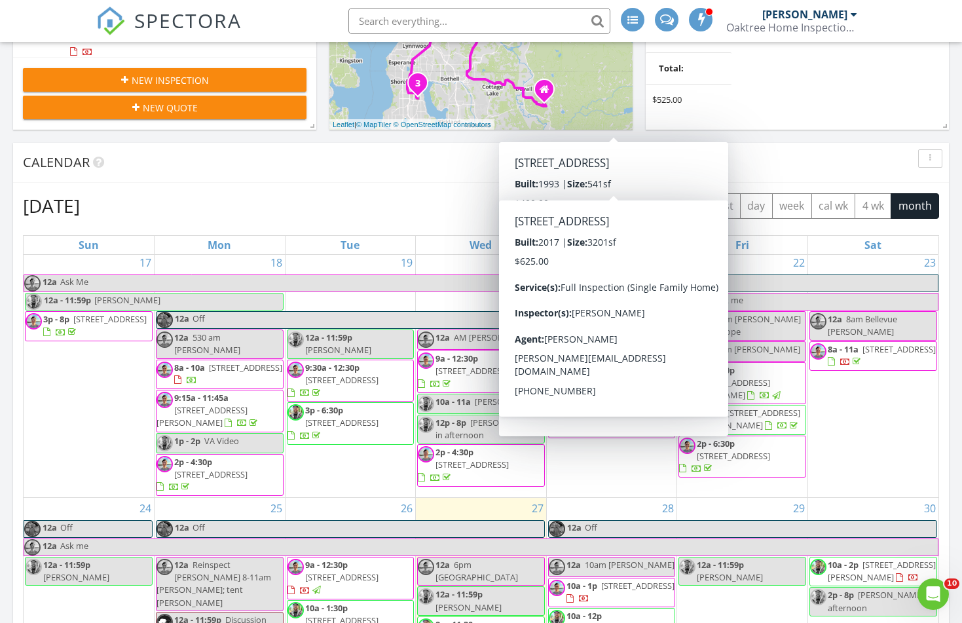
click at [440, 166] on div "Calendar" at bounding box center [471, 163] width 896 height 20
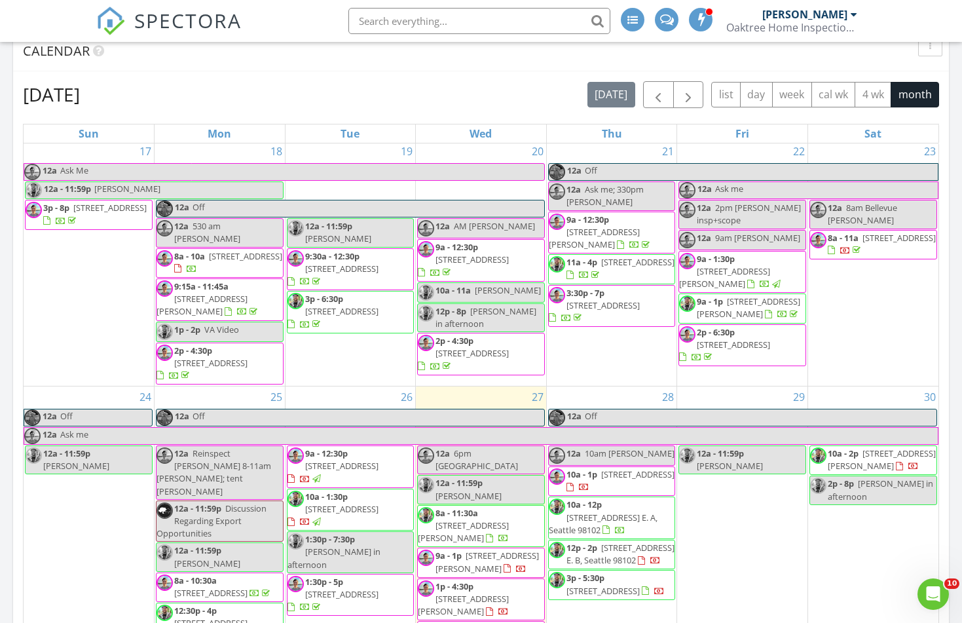
scroll to position [375, 0]
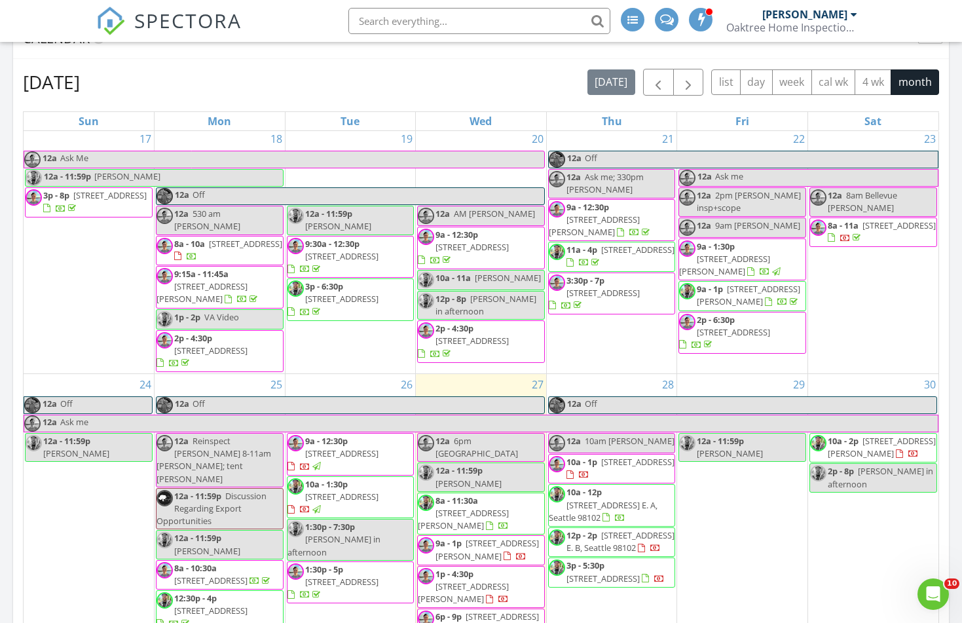
click at [476, 78] on div "August 2025 today list day week cal wk 4 wk month" at bounding box center [481, 82] width 916 height 27
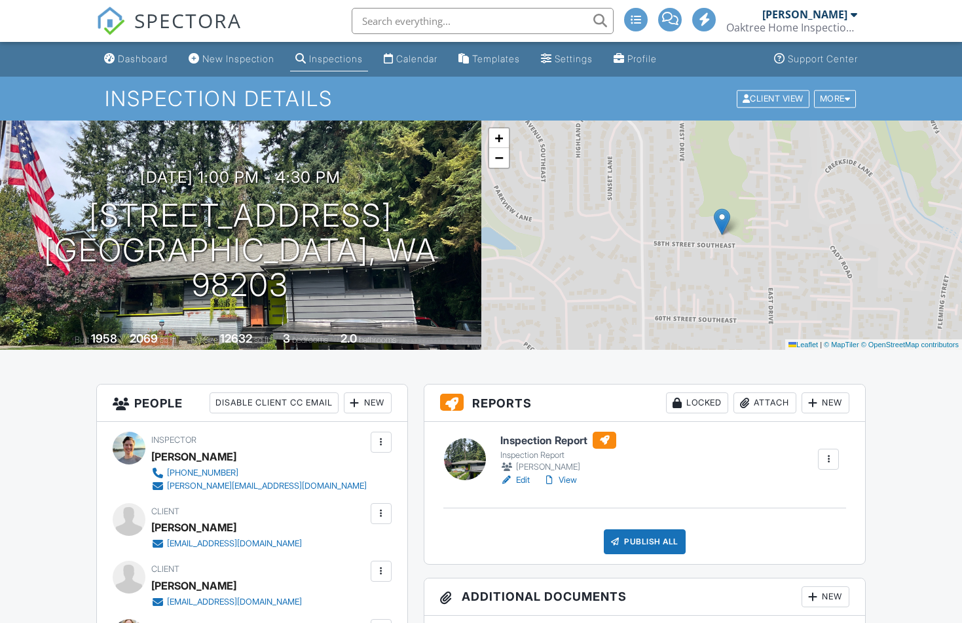
click at [527, 479] on link "Edit" at bounding box center [514, 479] width 29 height 13
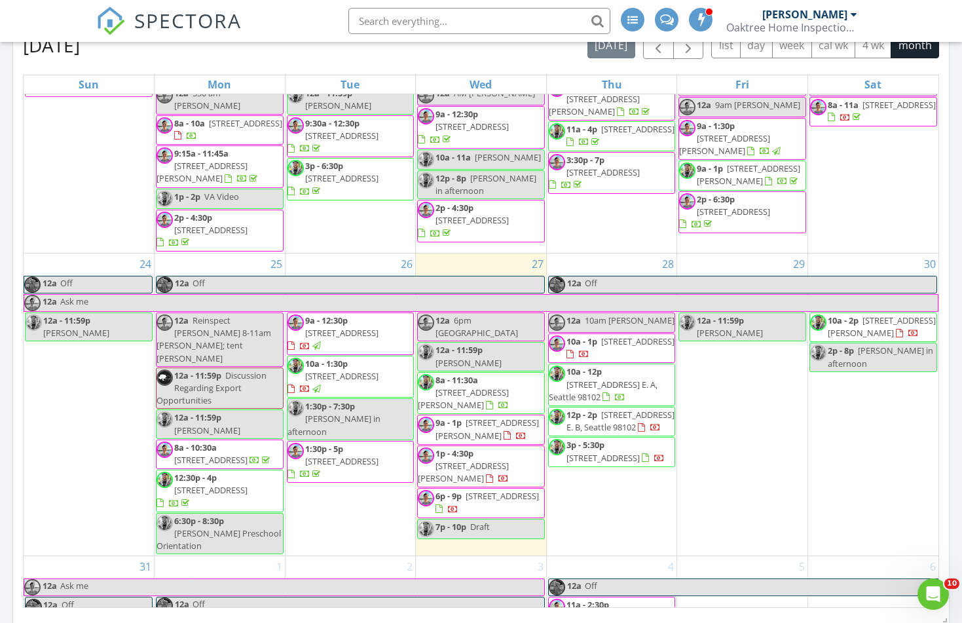
scroll to position [417, 0]
